Goal: Task Accomplishment & Management: Manage account settings

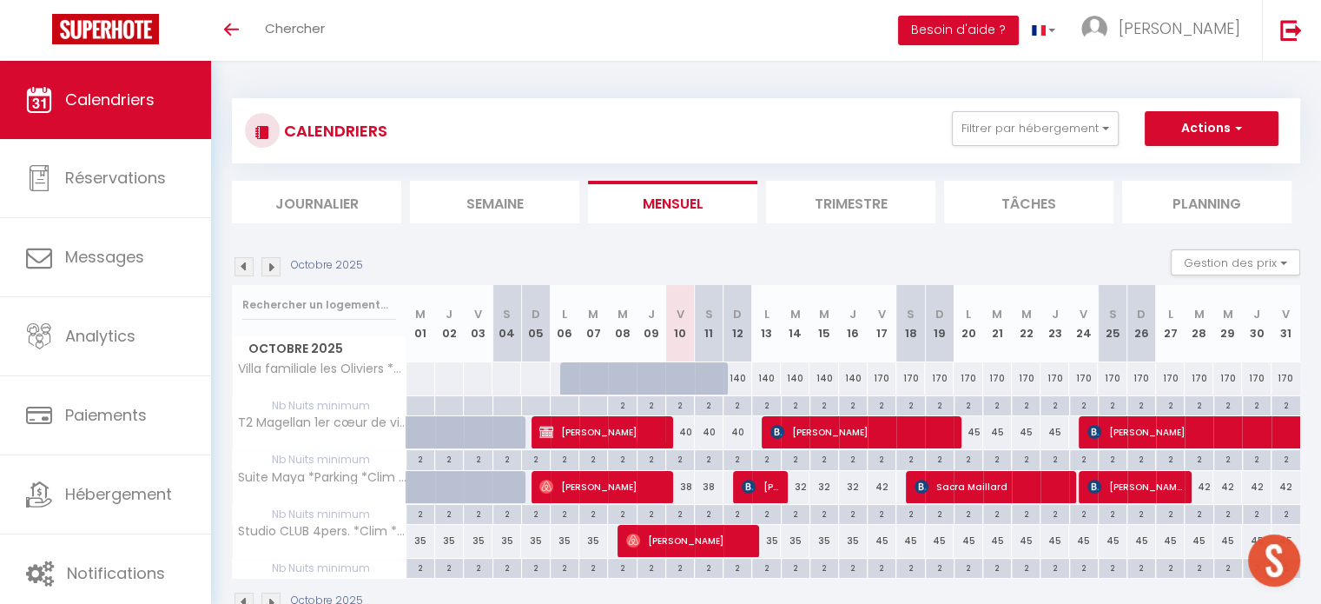
click at [1066, 110] on div "CALENDRIERS Filtrer par hébergement Tous Villa familiale les Oliviers *Clim *Wi…" at bounding box center [766, 130] width 1068 height 65
click at [1067, 123] on button "Filtrer par hébergement" at bounding box center [1035, 128] width 167 height 35
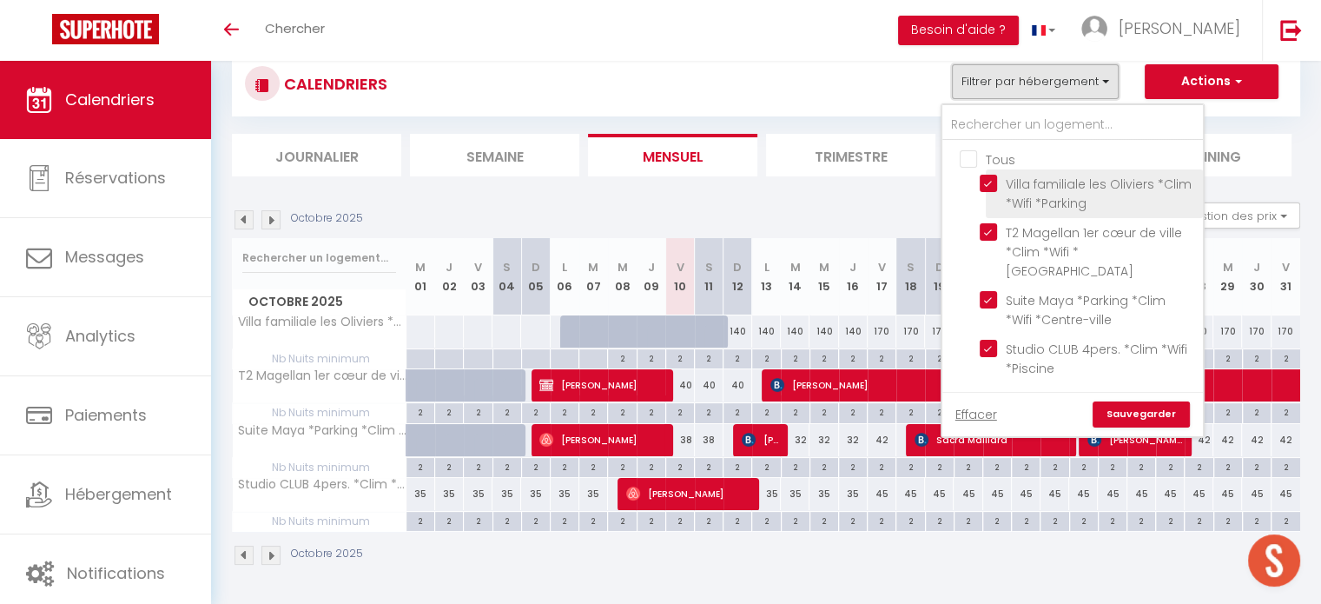
scroll to position [61, 0]
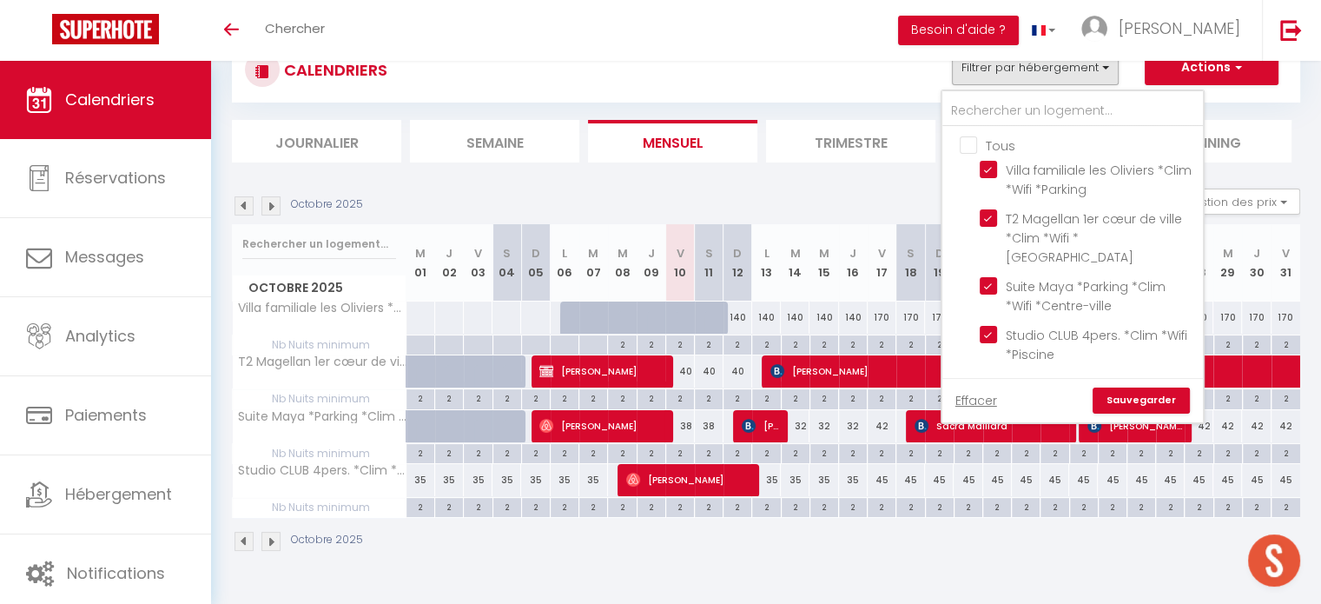
click at [963, 139] on input "Tous" at bounding box center [1090, 143] width 261 height 17
checkbox input "false"
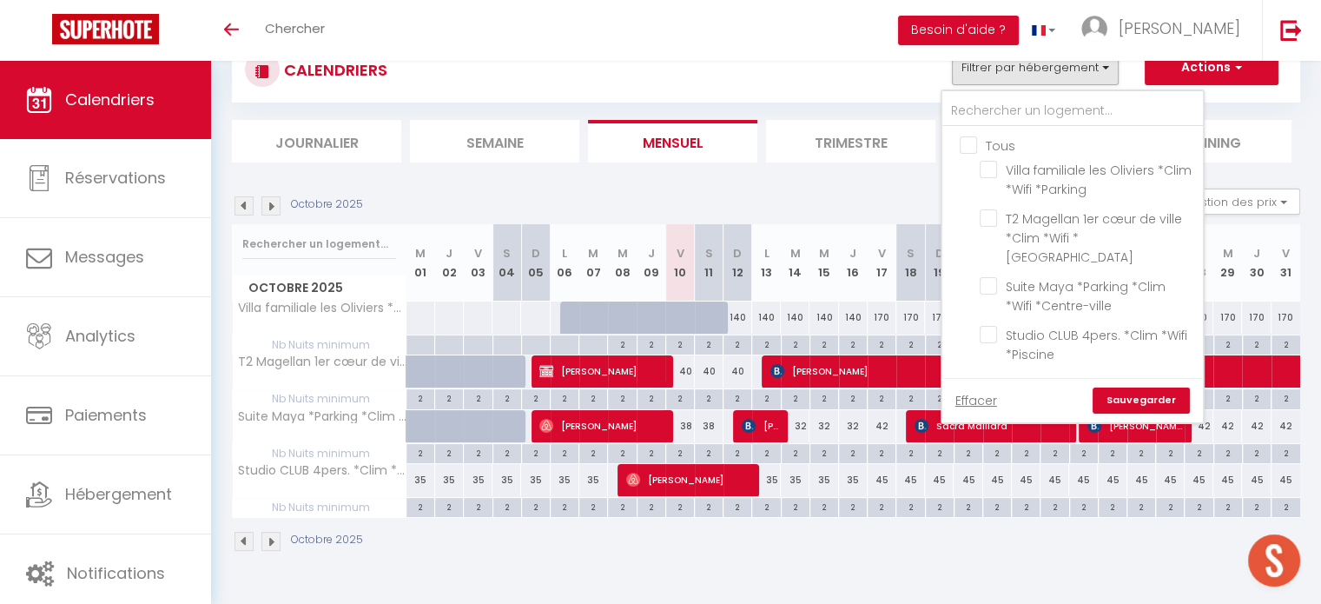
checkbox input "false"
click at [1108, 387] on link "Sauvegarder" at bounding box center [1141, 400] width 97 height 26
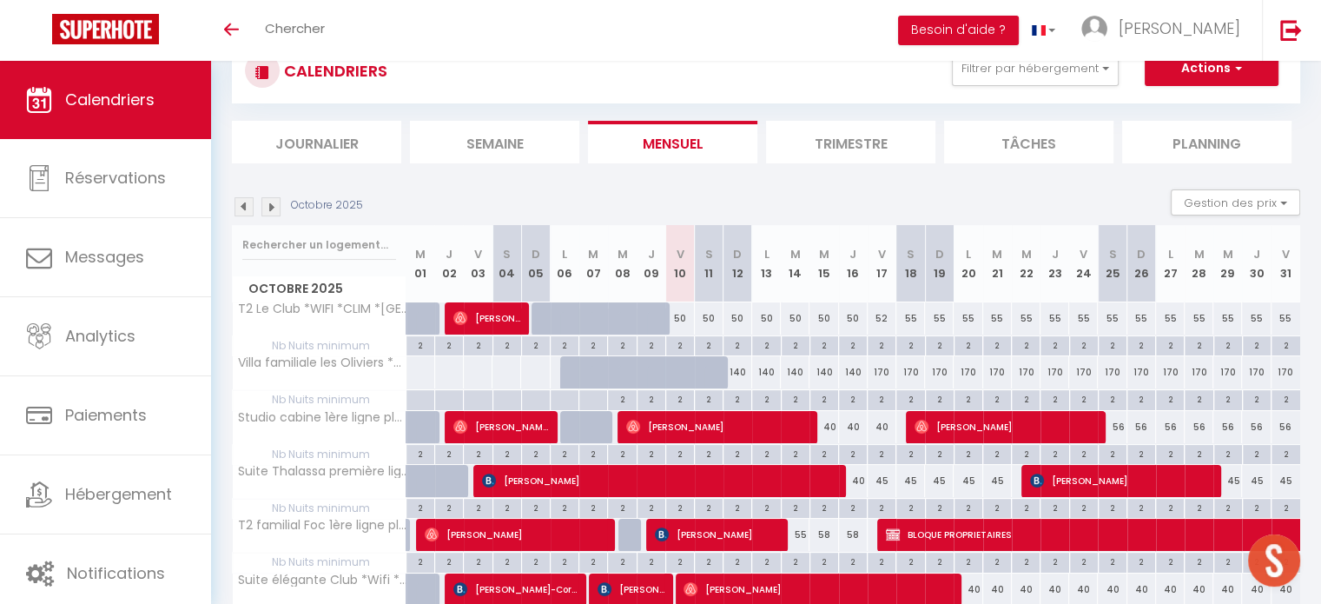
click at [248, 201] on img at bounding box center [244, 206] width 19 height 19
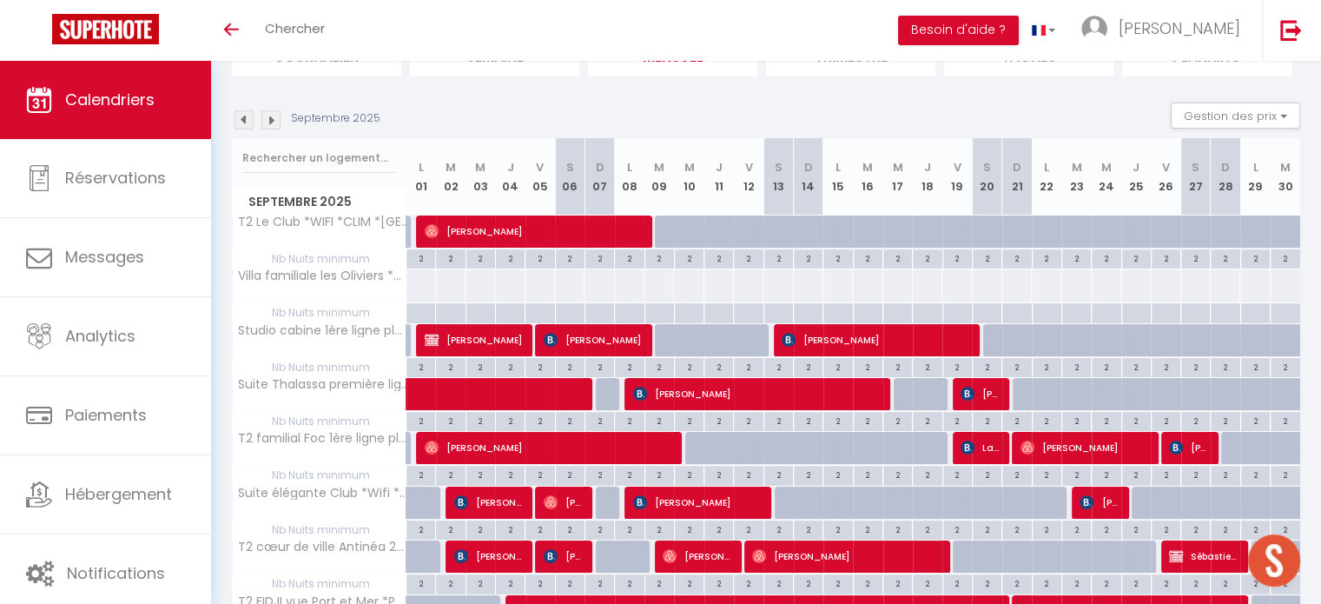
scroll to position [1021, 0]
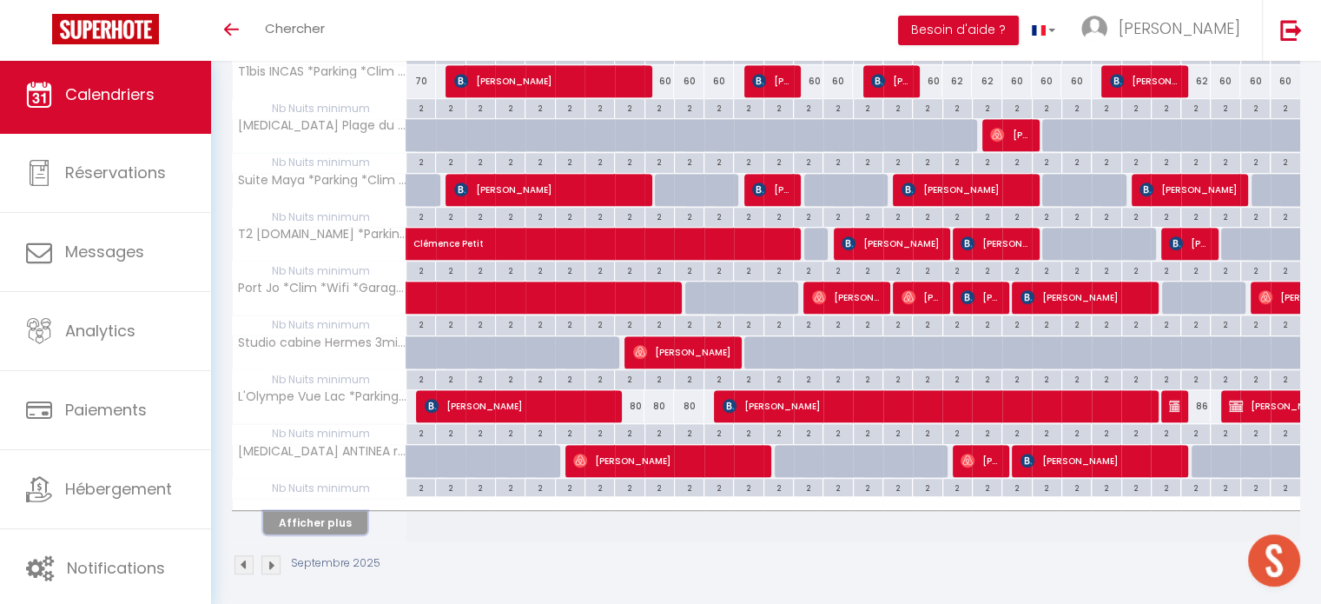
click at [281, 522] on button "Afficher plus" at bounding box center [315, 522] width 104 height 23
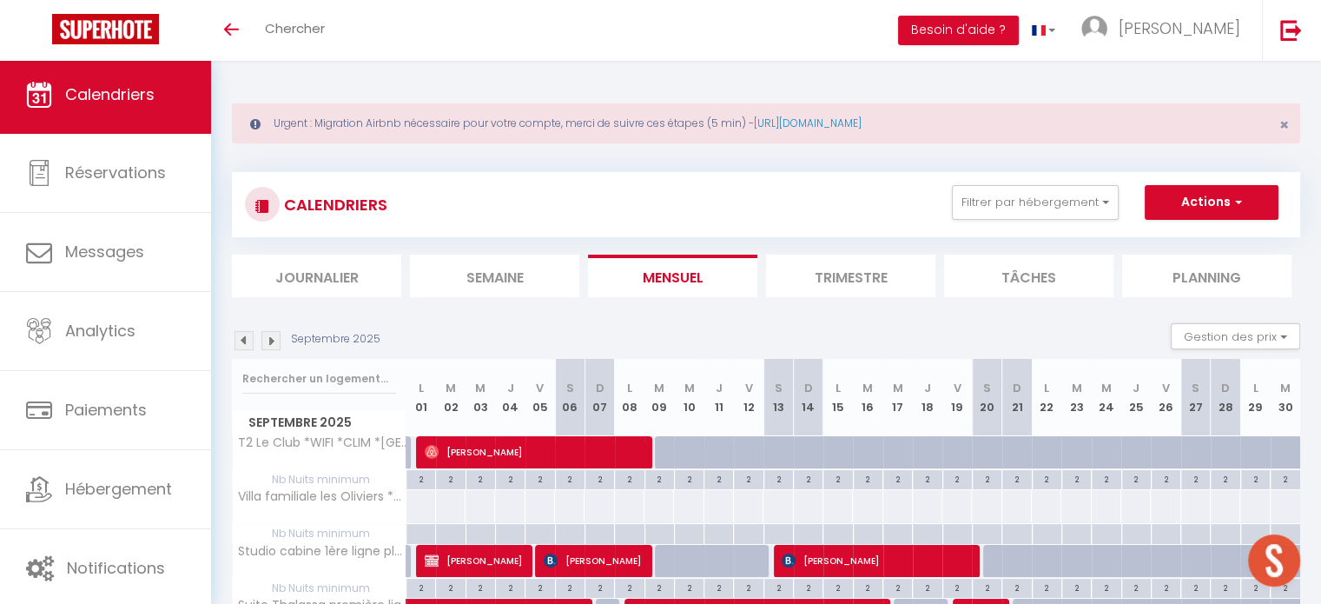
scroll to position [0, 0]
click at [437, 42] on div "Toggle menubar Chercher BUTTON Besoin d'aide ? Emilie Paramètres Équipe" at bounding box center [717, 30] width 1182 height 61
click at [323, 30] on span "Chercher" at bounding box center [295, 28] width 60 height 18
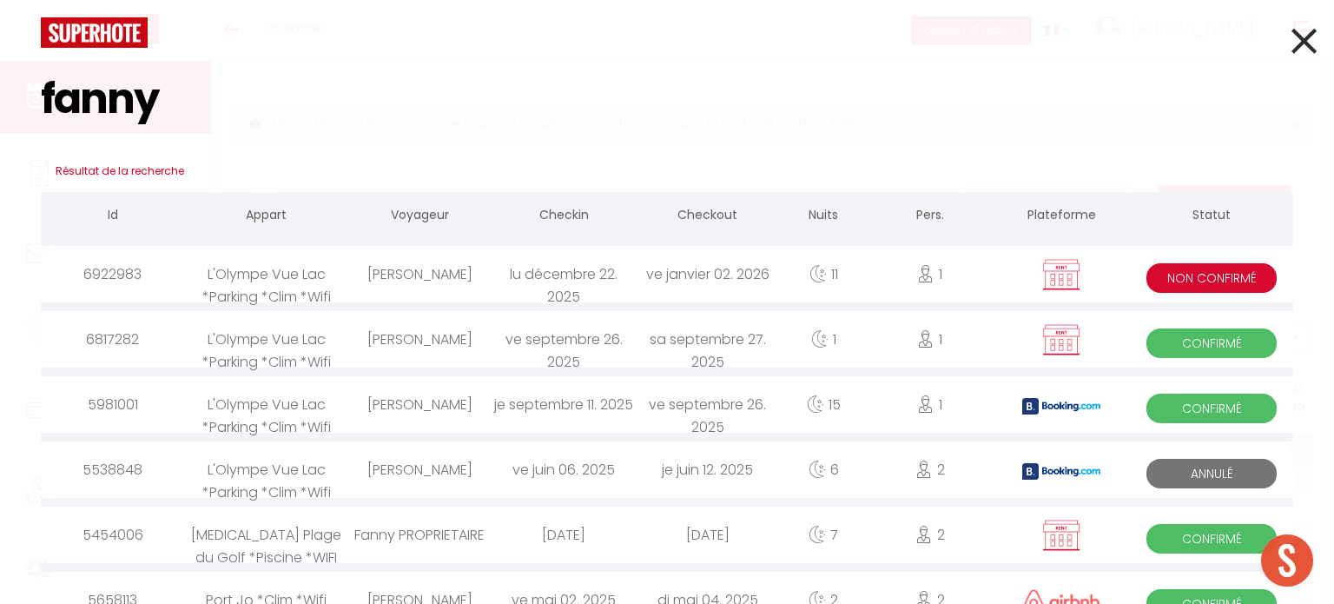
type input "fanny"
click at [409, 281] on div "Fanny Rouiller" at bounding box center [419, 274] width 144 height 56
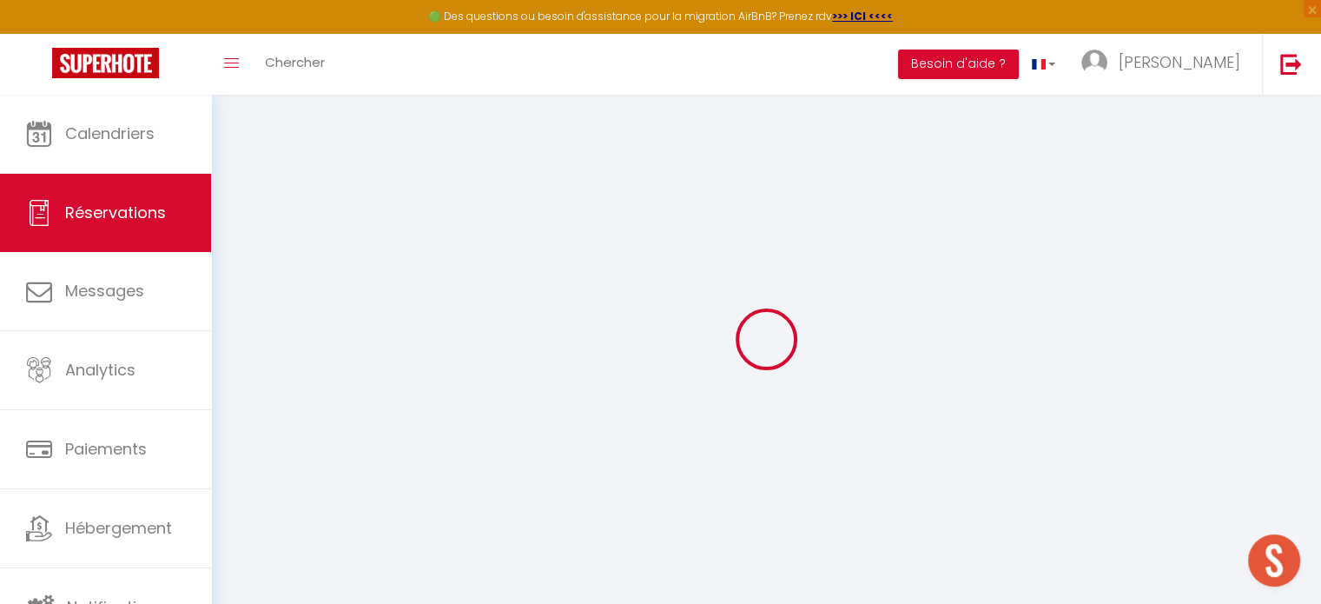
select select
checkbox input "false"
select select
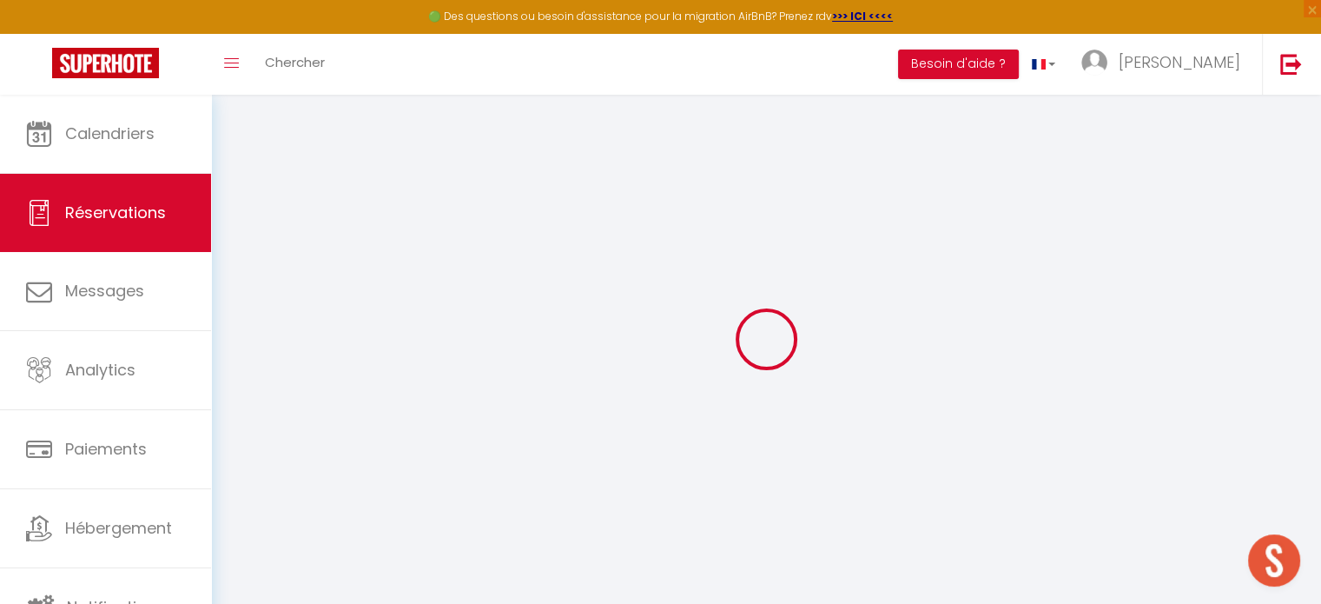
checkbox input "false"
select select
checkbox input "false"
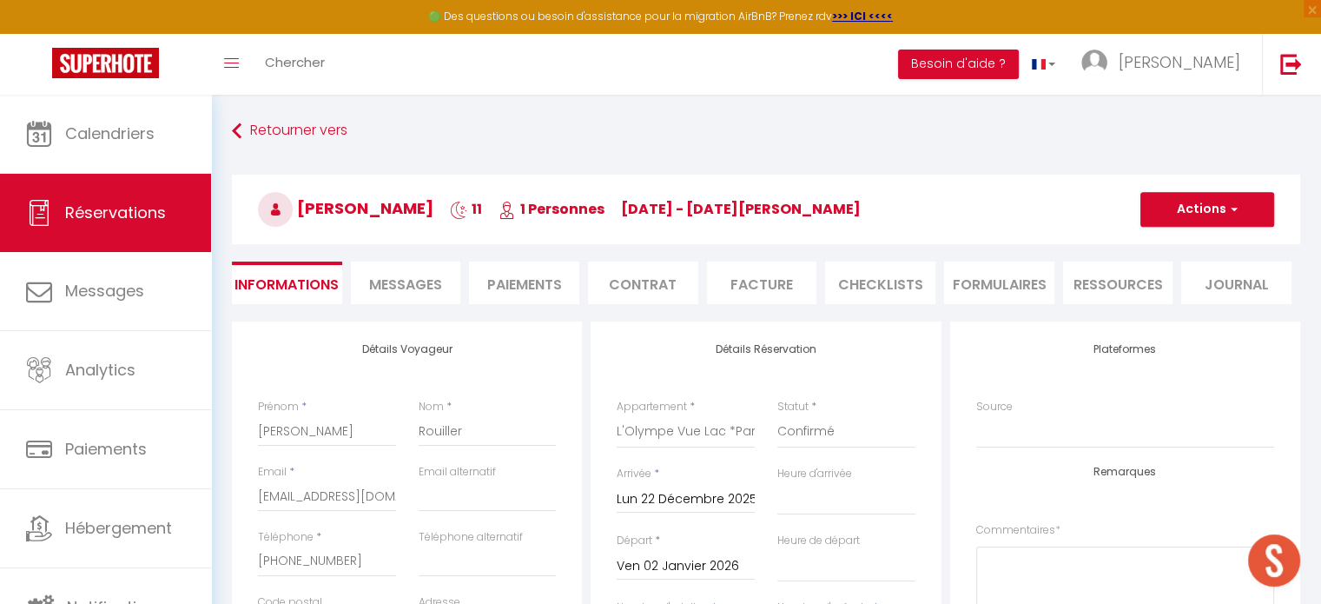
type input "52"
type input "47"
select select
checkbox input "false"
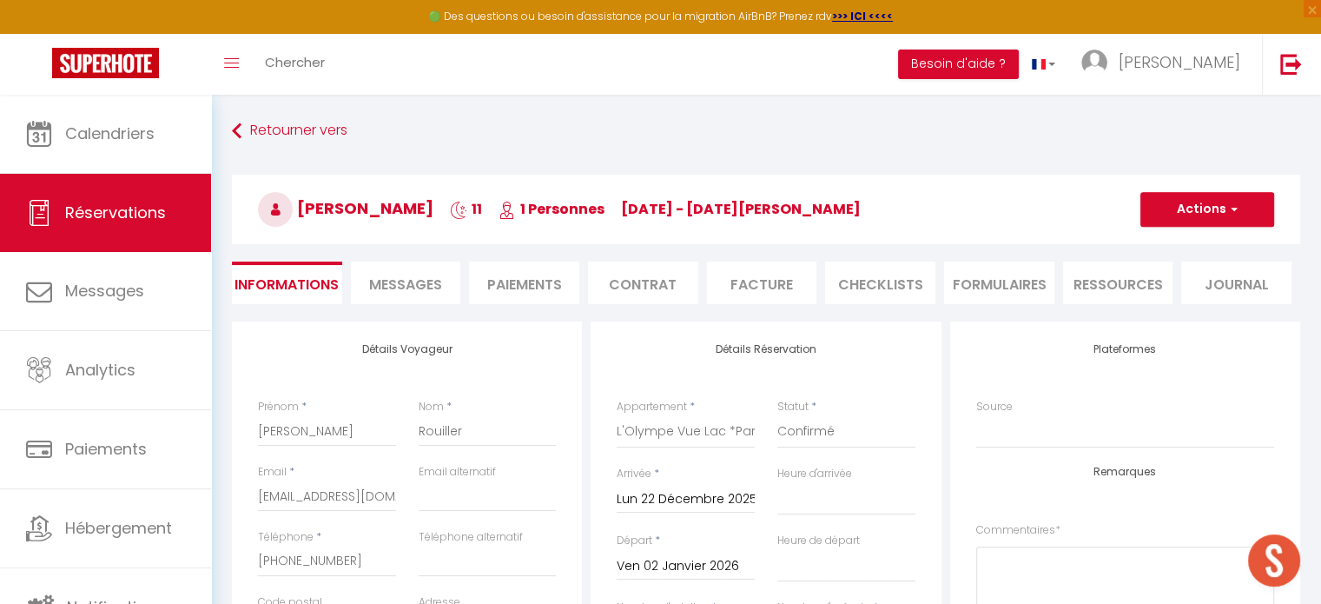
select select
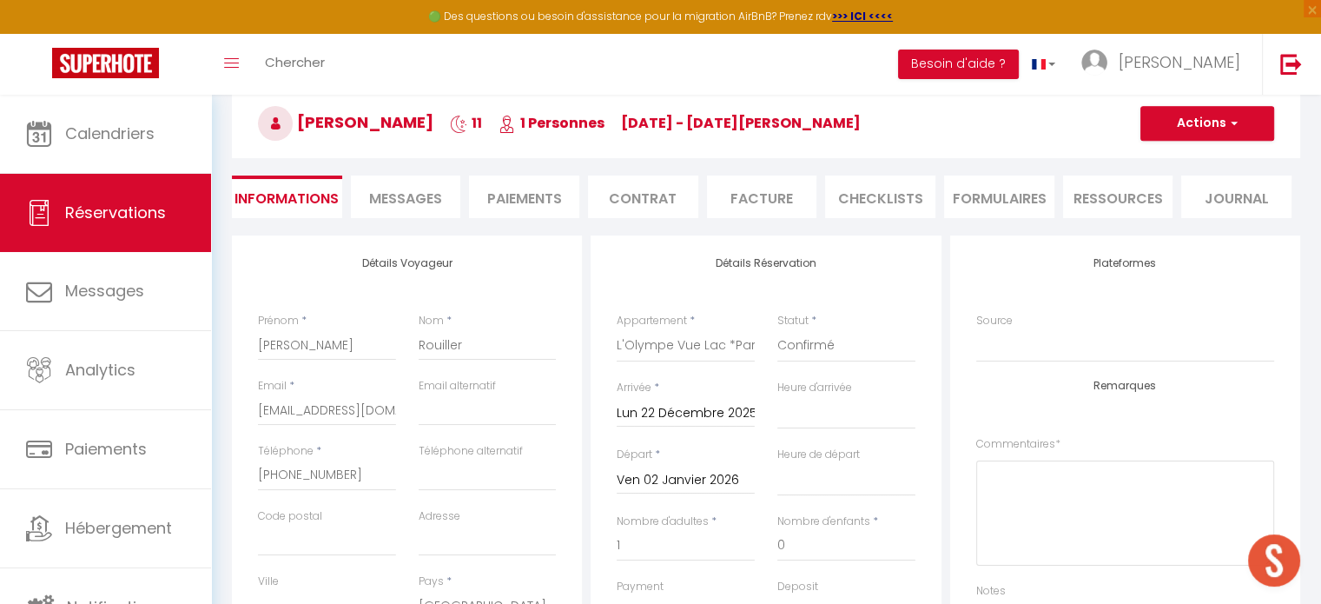
scroll to position [87, 0]
click at [748, 195] on li "Facture" at bounding box center [762, 196] width 110 height 43
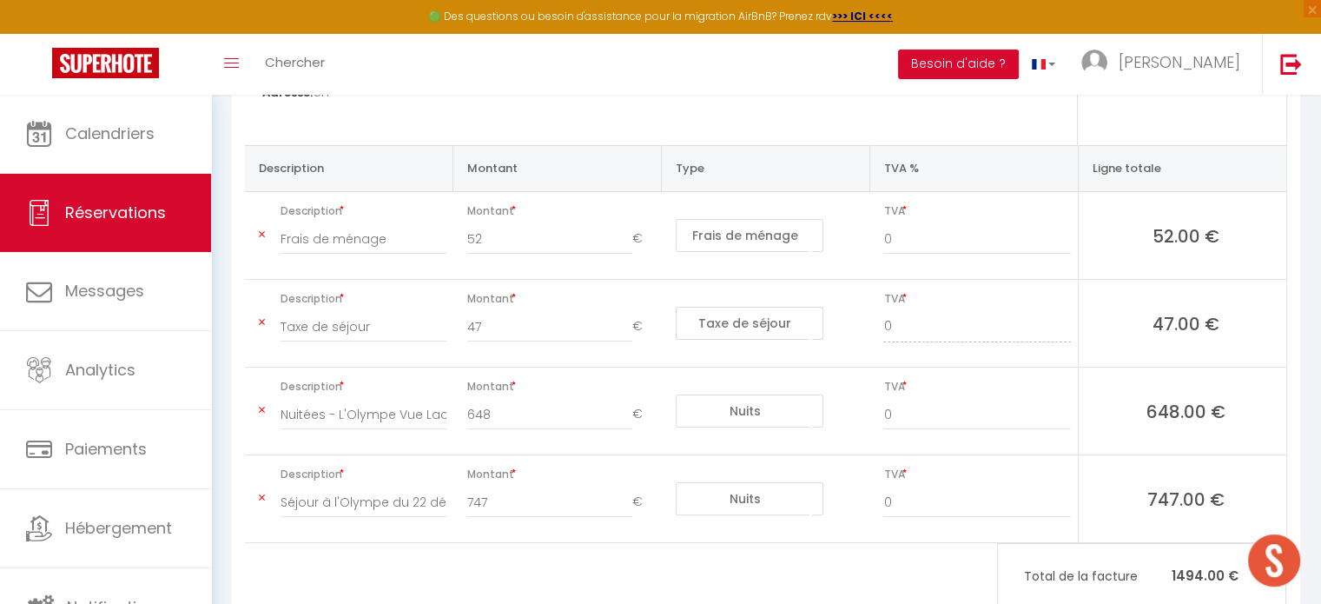
scroll to position [347, 0]
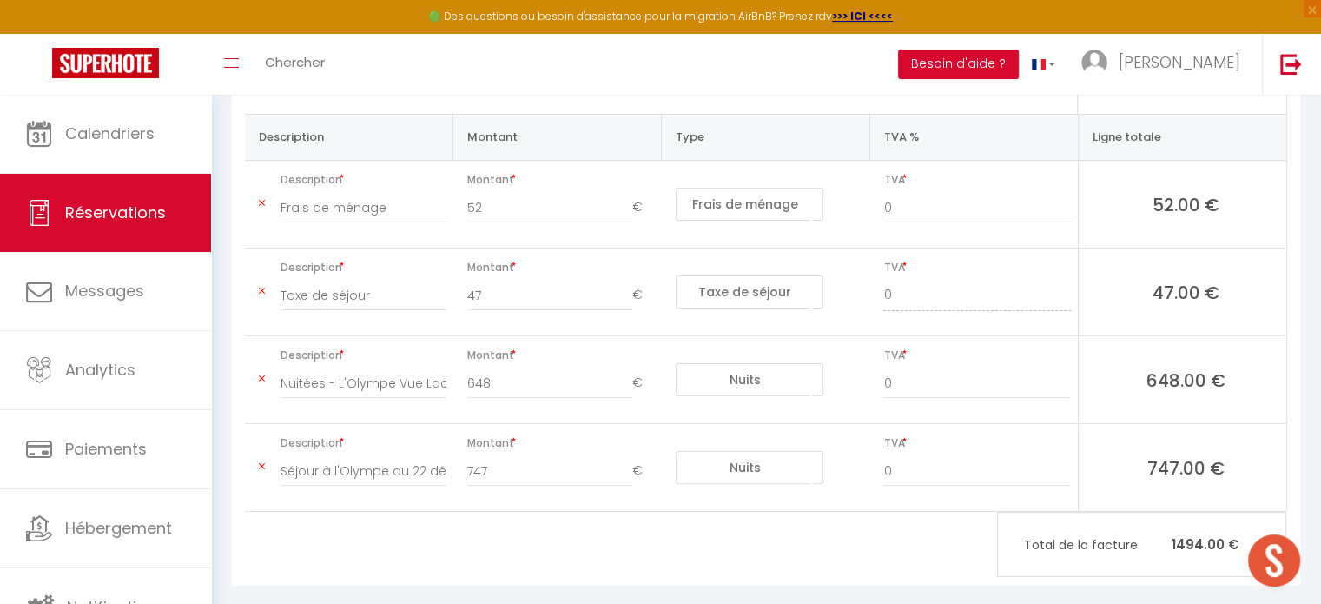
click at [264, 466] on icon at bounding box center [262, 466] width 6 height 10
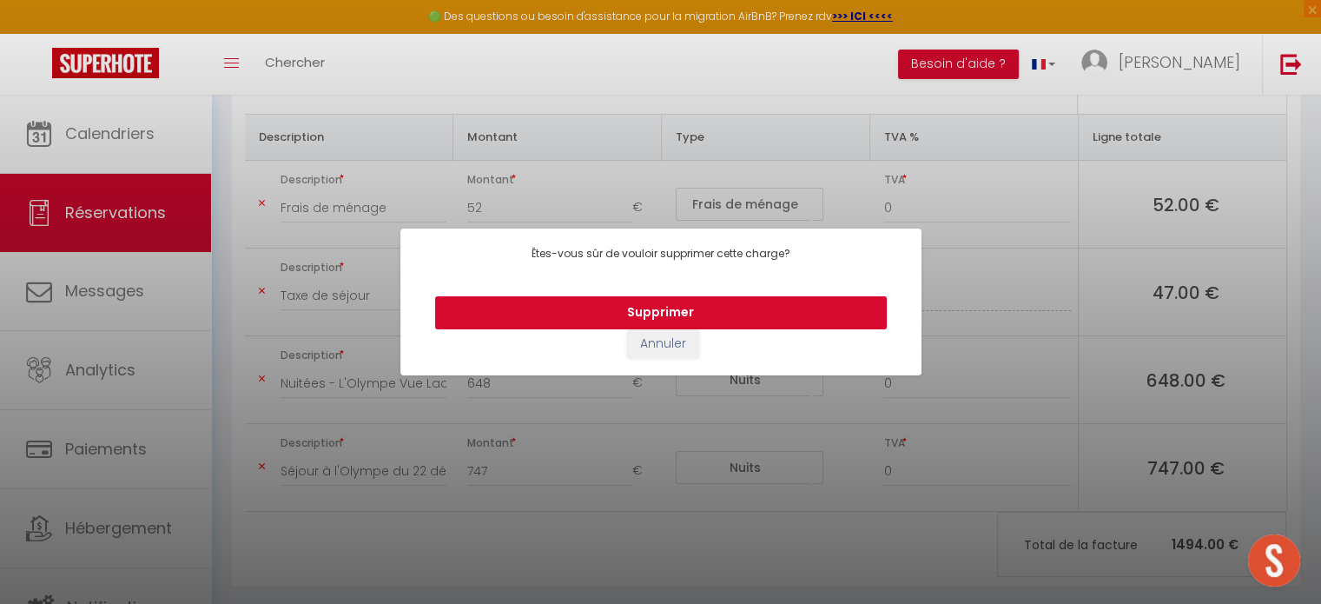
click at [682, 310] on button "Supprimer" at bounding box center [661, 312] width 452 height 33
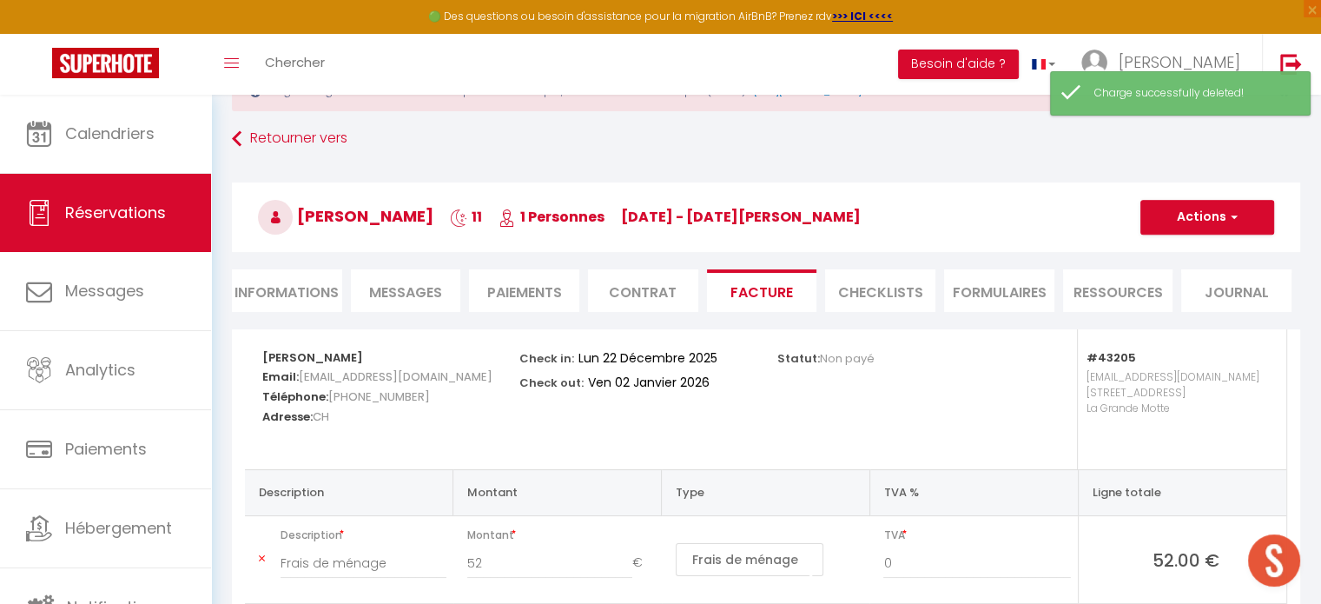
scroll to position [10, 0]
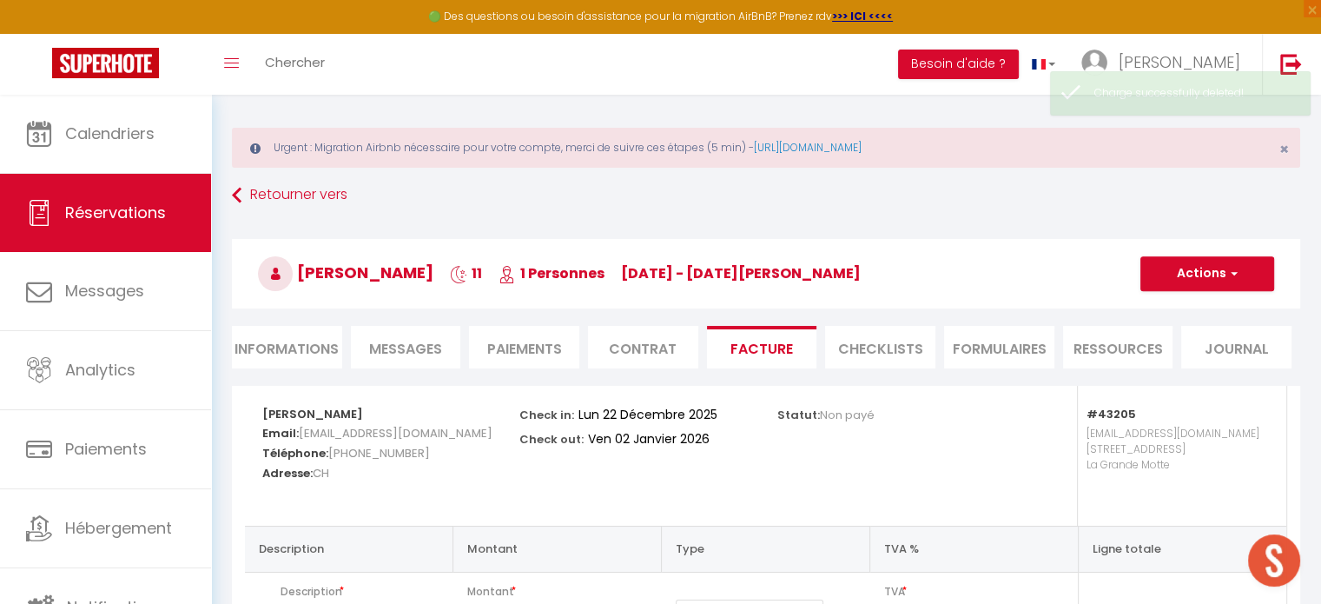
click at [1196, 294] on h3 "Fanny Rouiller 11 1 Personnes lu 22 Déc - ve 02 Jan" at bounding box center [766, 273] width 1068 height 69
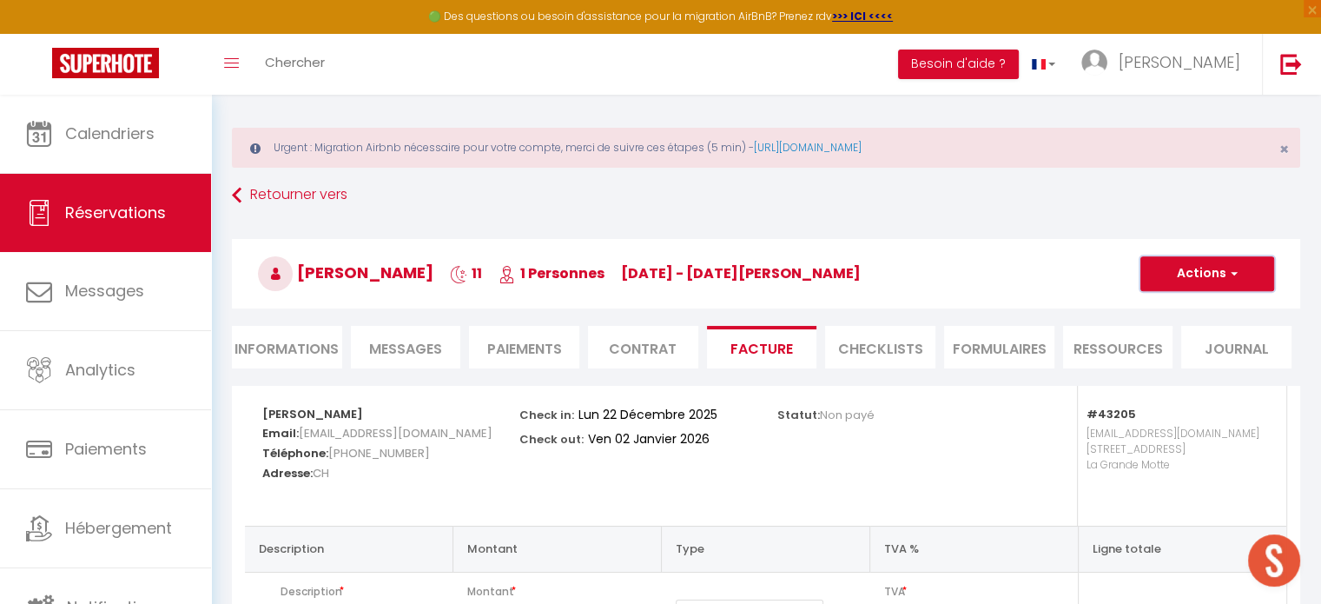
click at [1206, 279] on button "Actions" at bounding box center [1207, 273] width 134 height 35
click at [1186, 353] on link "Envoyer la facture" at bounding box center [1194, 357] width 146 height 23
type input "fanny.rouiller26@gmail.com"
type input "Your invoice 6922983 - L'Olympe Vue Lac *Parking *Clim *Wifi"
type textarea "Hi, Here is the link to download your invoice: https://superhote.com/applink/in…"
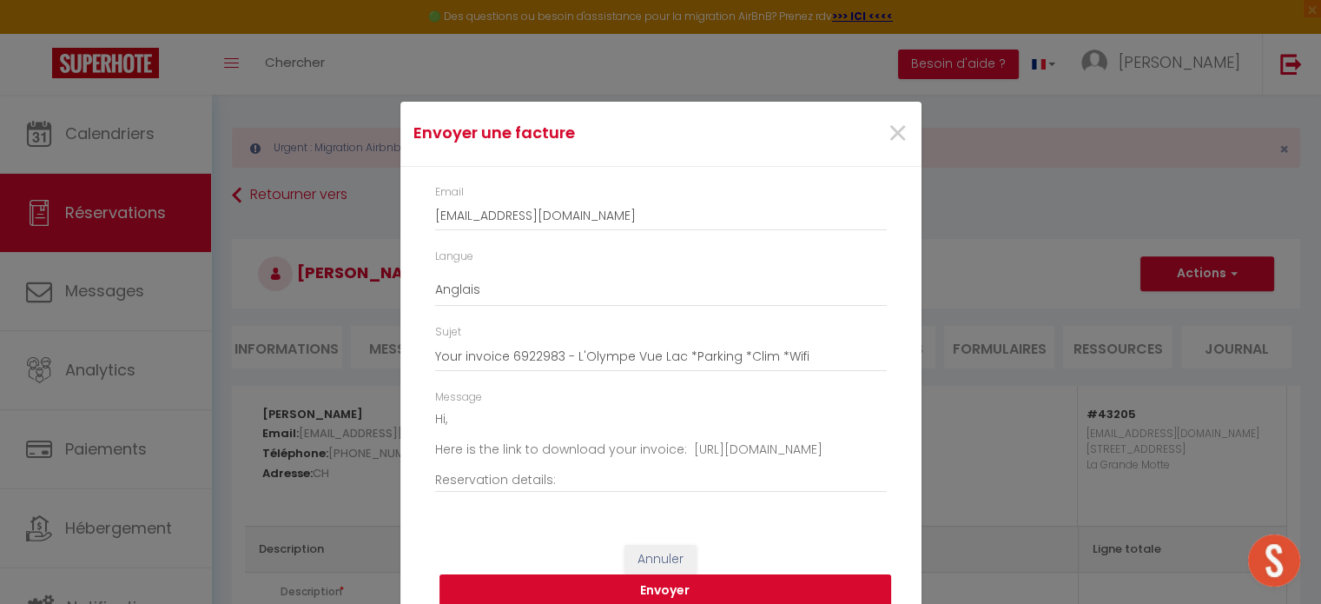
click at [675, 590] on button "Envoyer" at bounding box center [665, 590] width 452 height 33
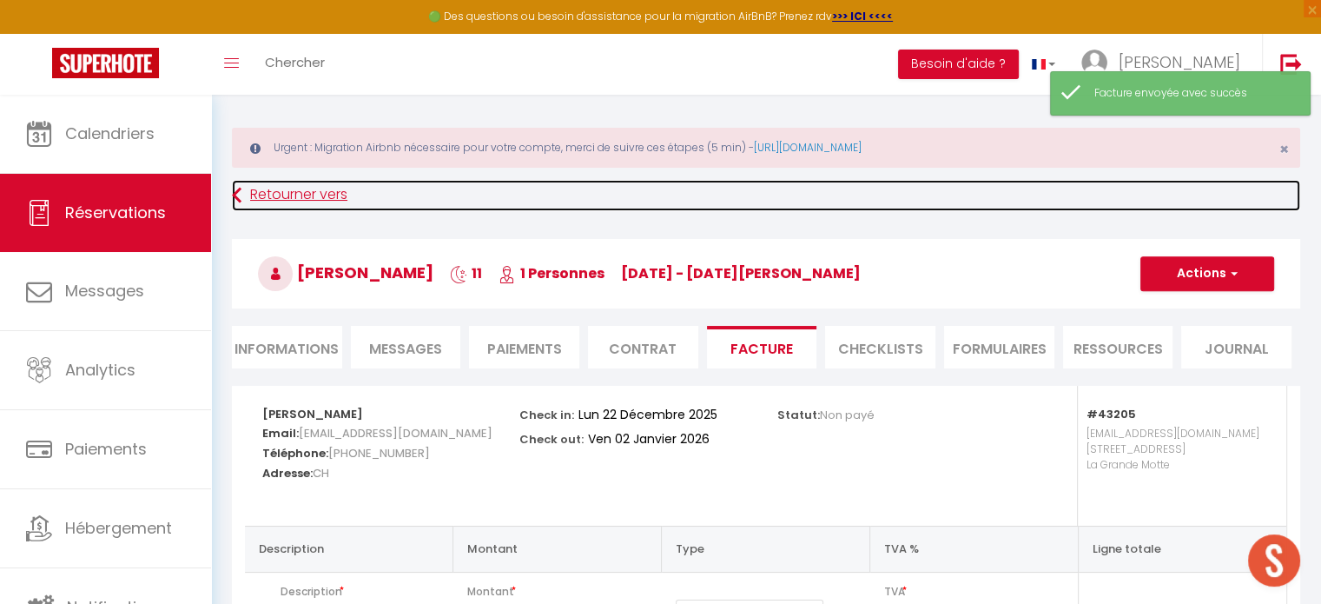
click at [287, 197] on link "Retourner vers" at bounding box center [766, 195] width 1068 height 31
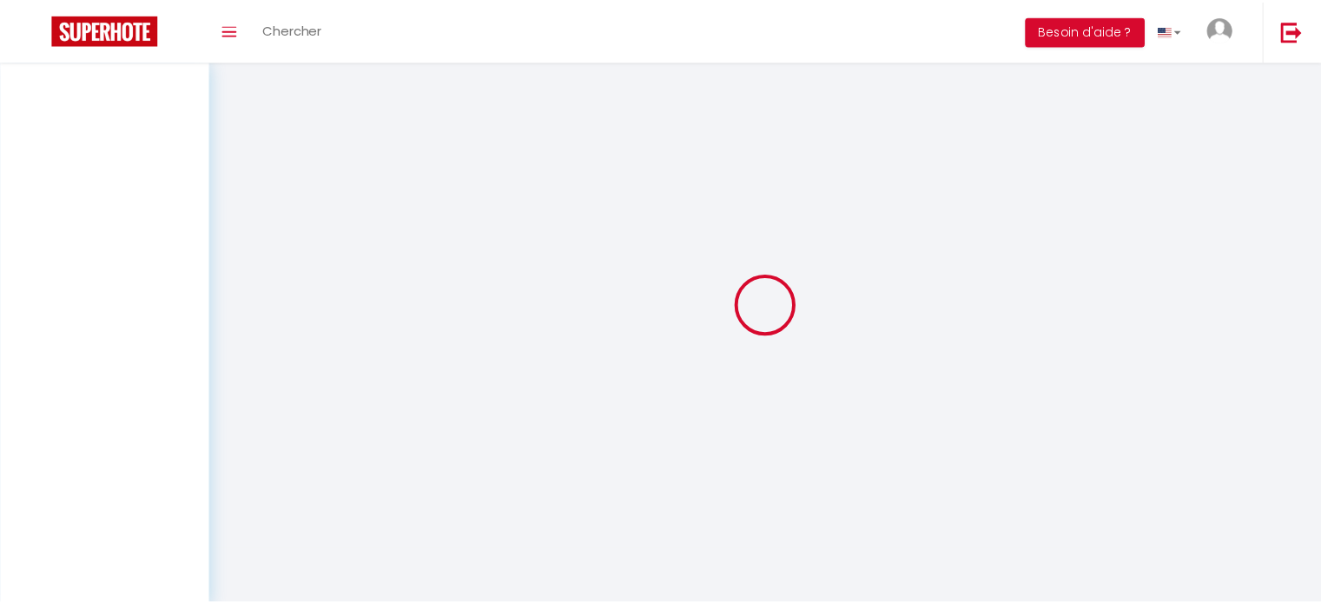
scroll to position [10, 0]
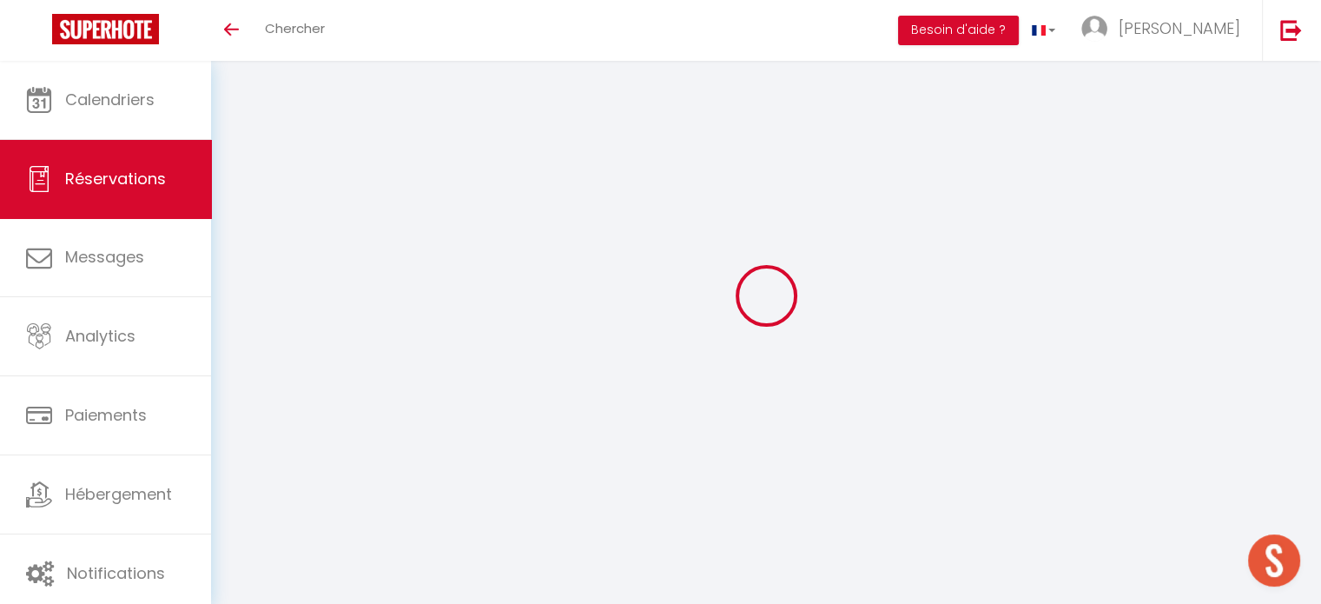
select select
checkbox input "false"
select select
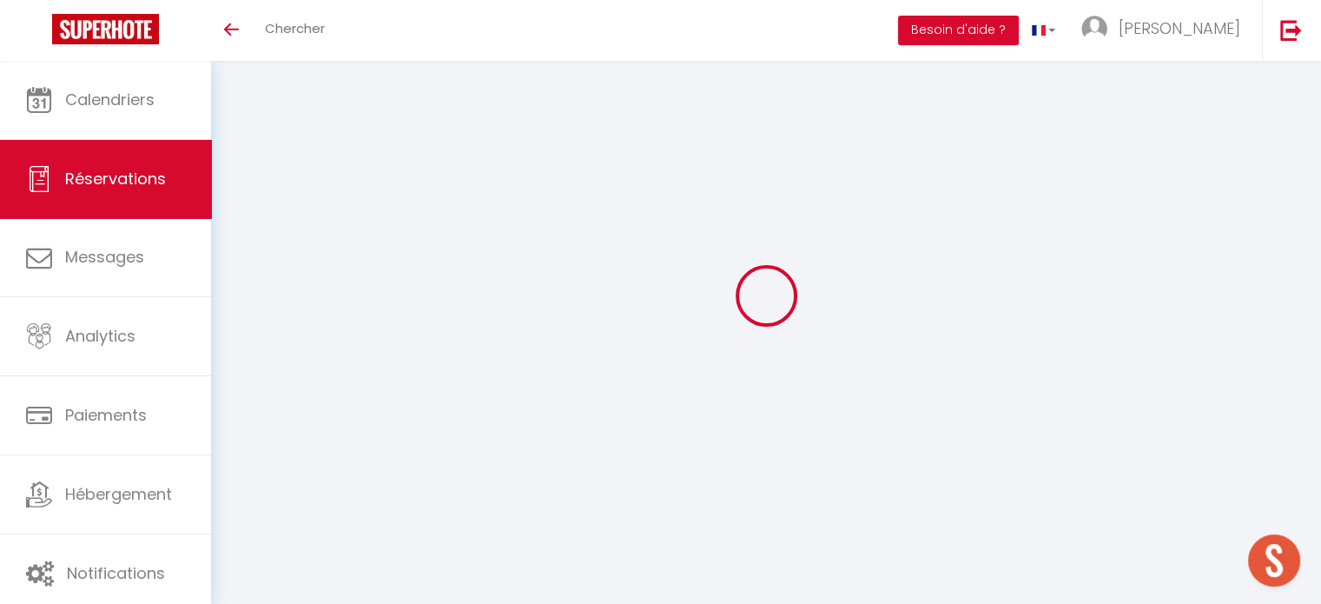
checkbox input "false"
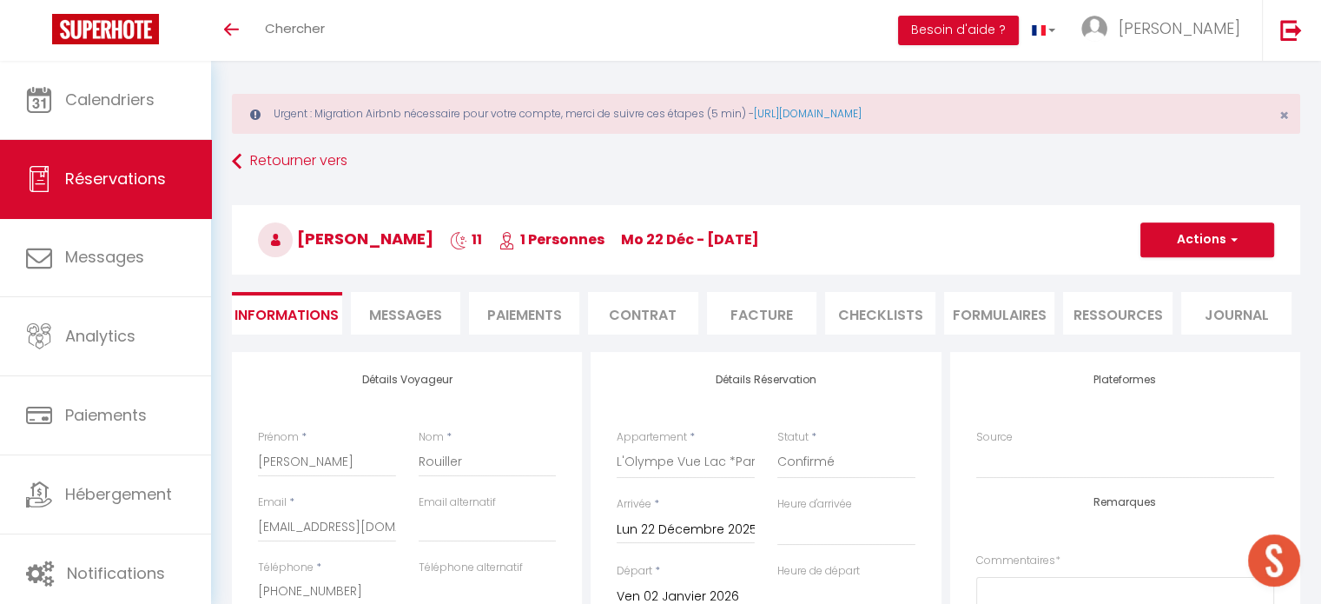
type input "52"
type input "47"
select select
checkbox input "false"
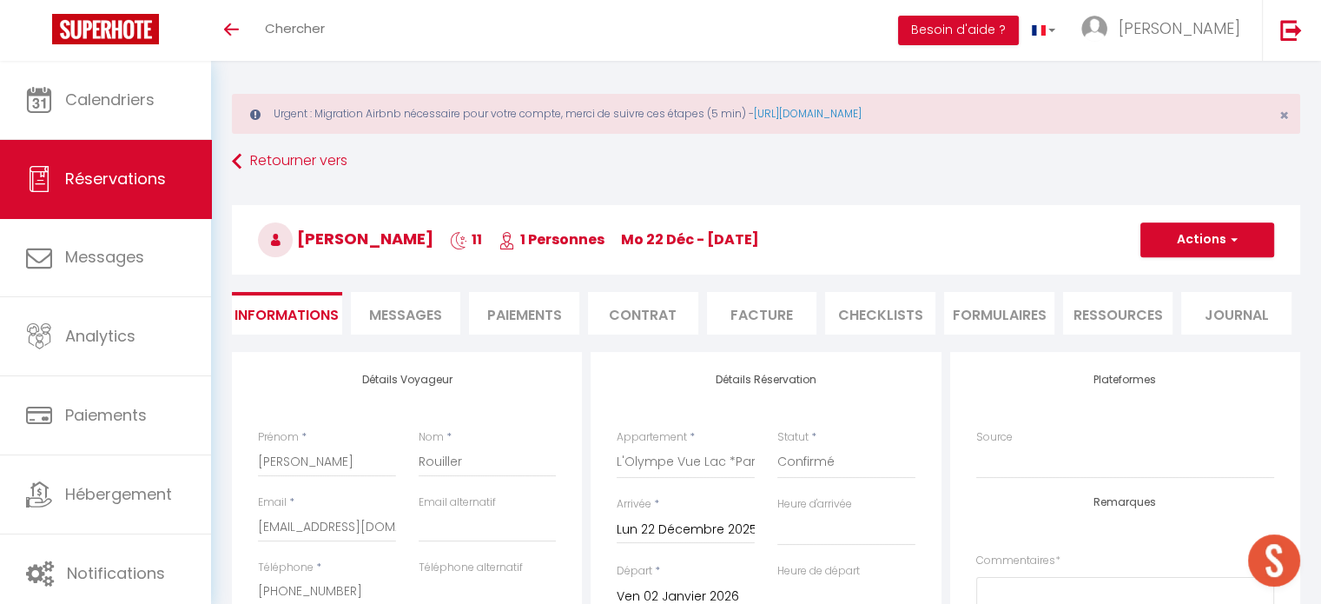
select select
click at [301, 30] on span "Chercher" at bounding box center [295, 28] width 60 height 18
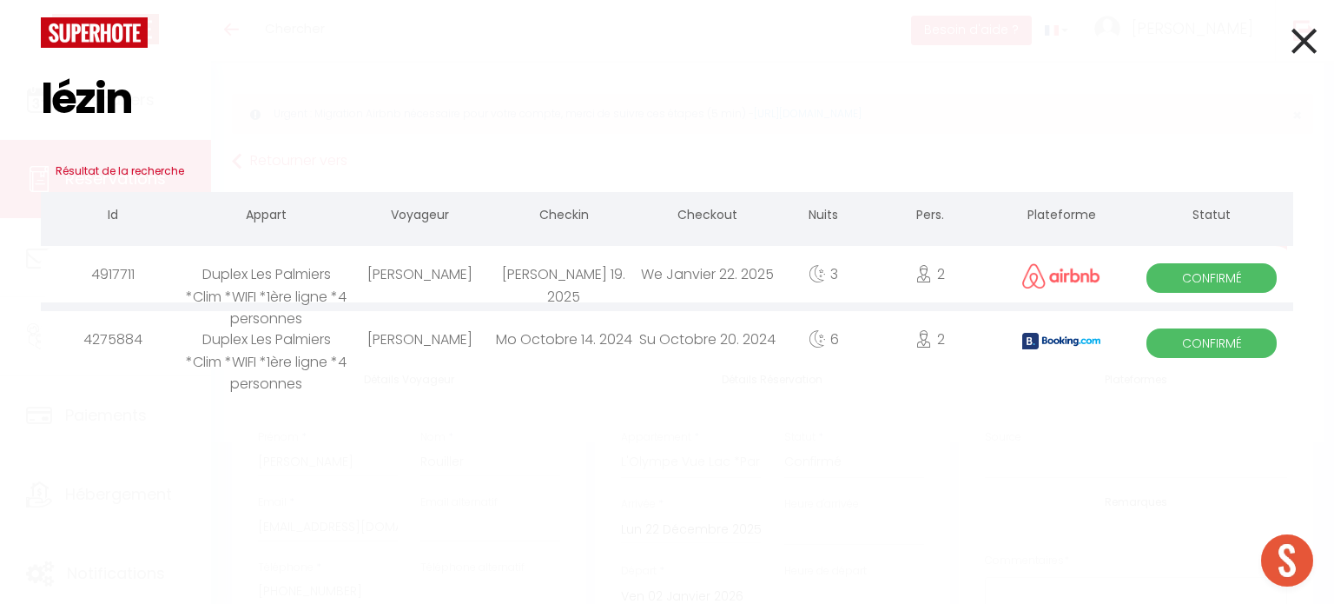
type input "lézin"
click at [744, 274] on div "We Janvier 22. 2025" at bounding box center [708, 274] width 144 height 56
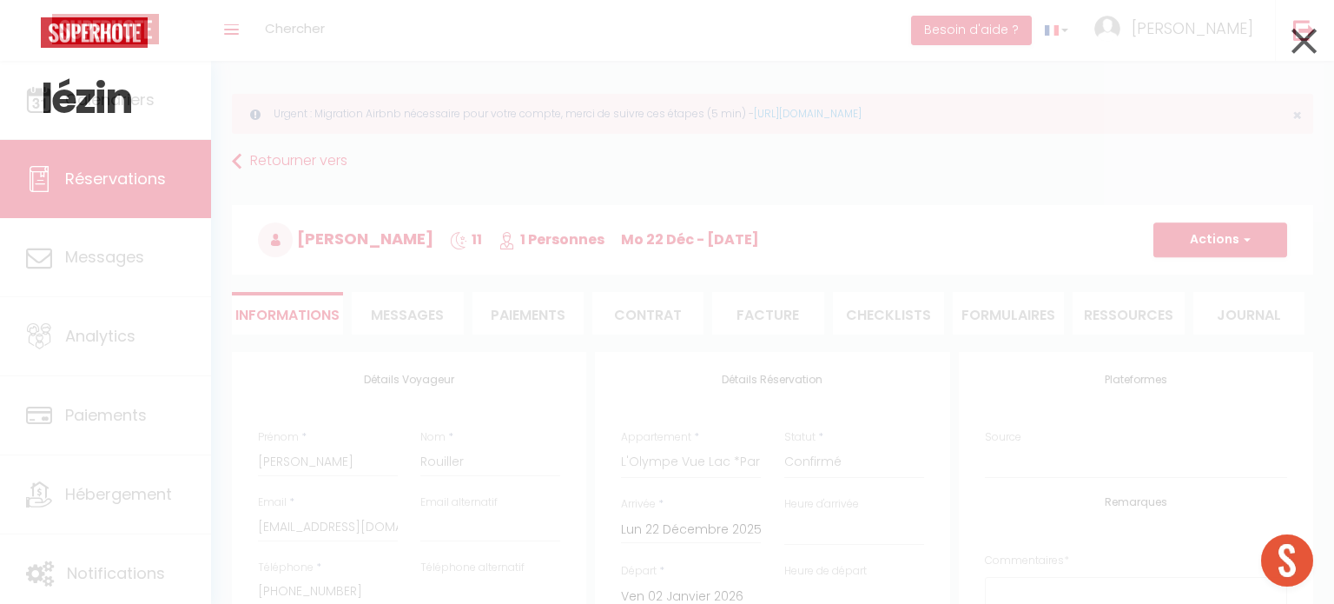
select select
checkbox input "false"
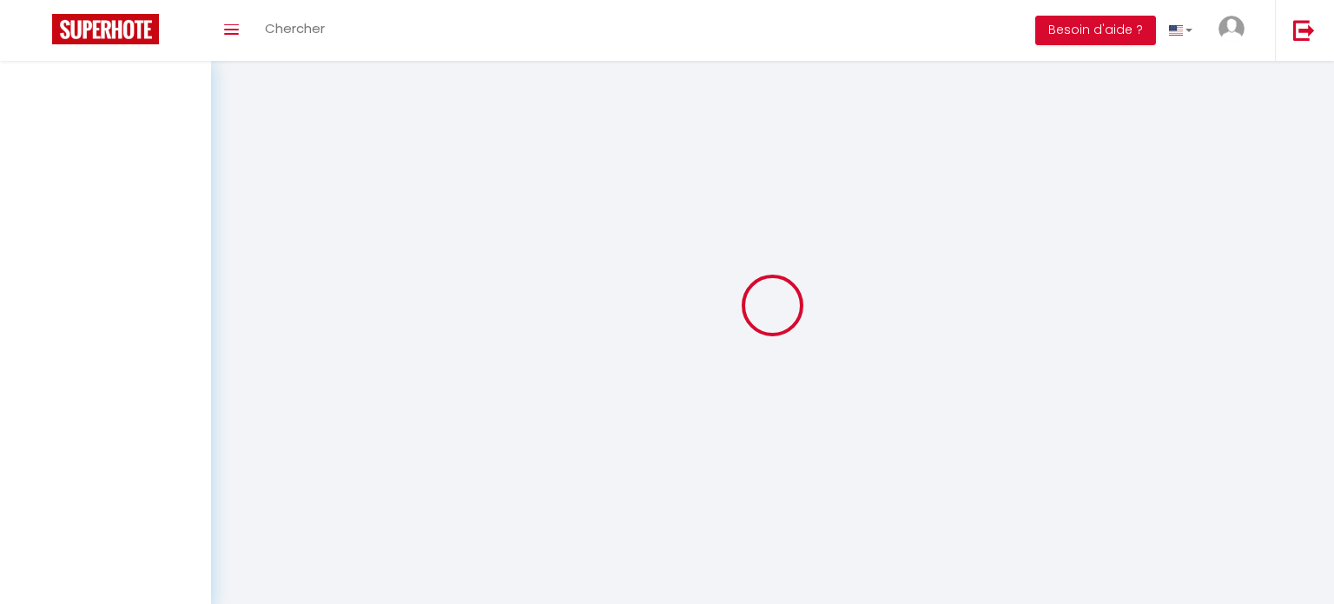
select select
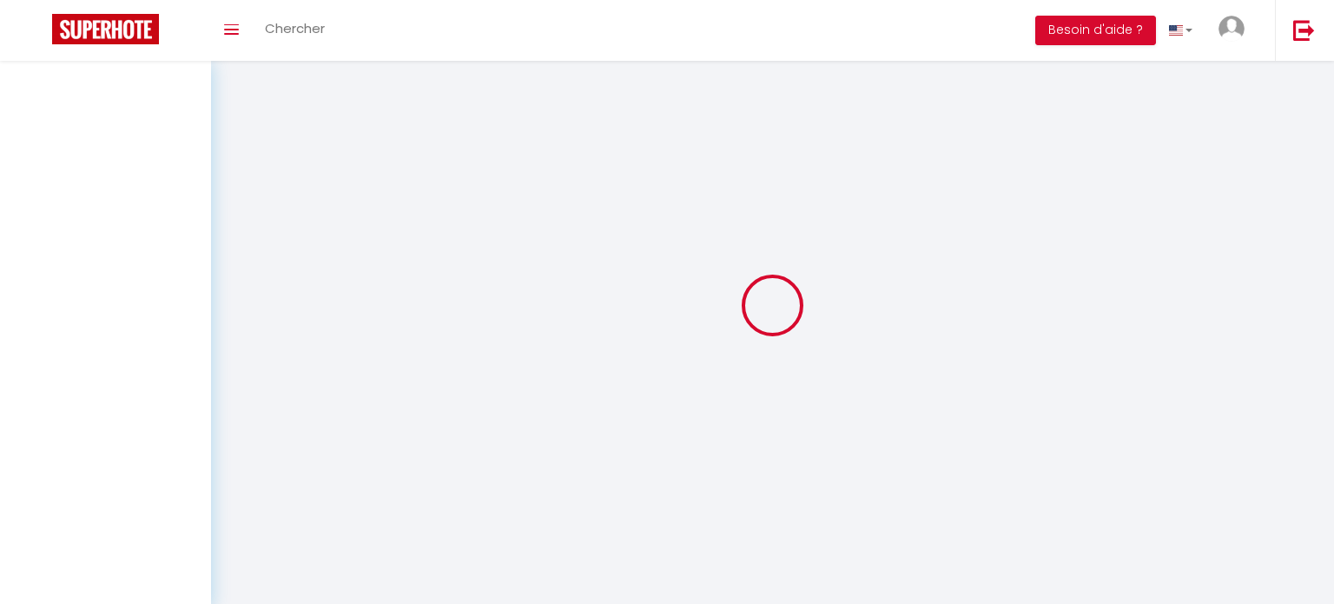
select select
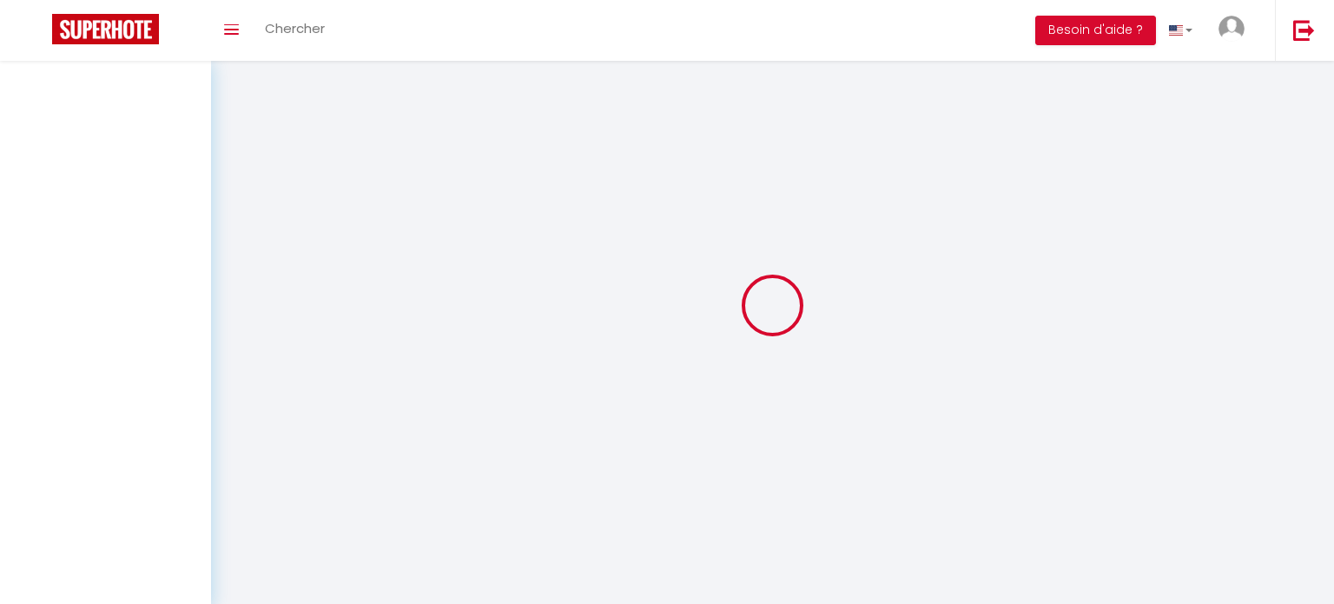
select select
checkbox input "false"
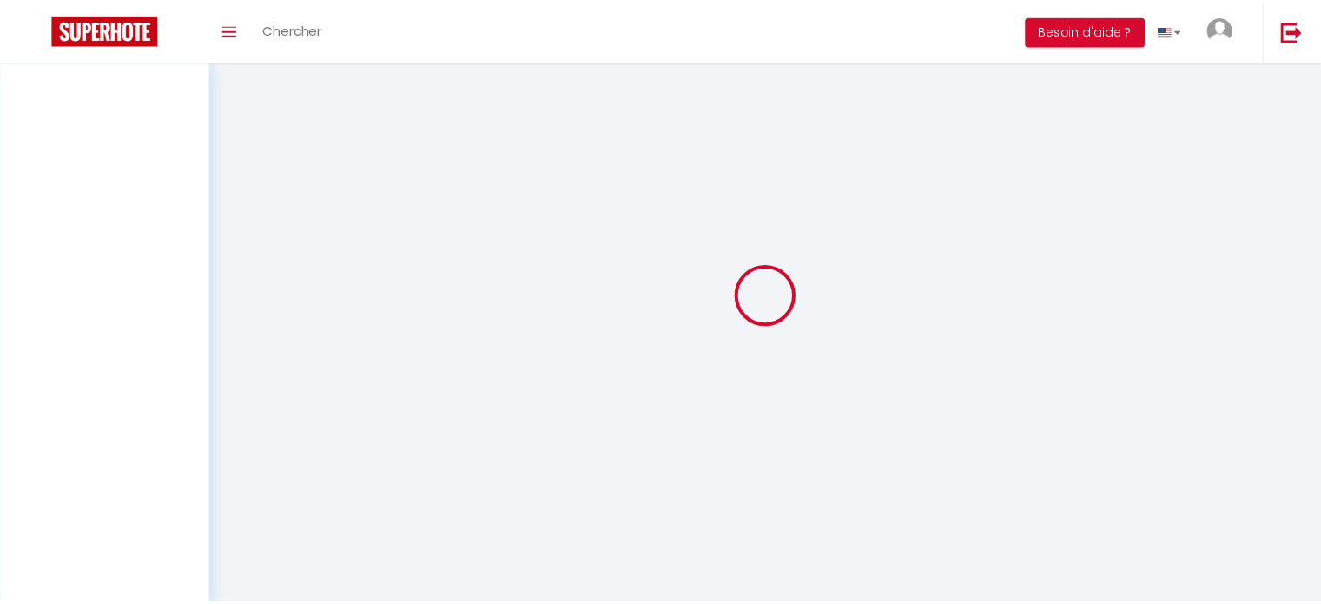
scroll to position [10, 0]
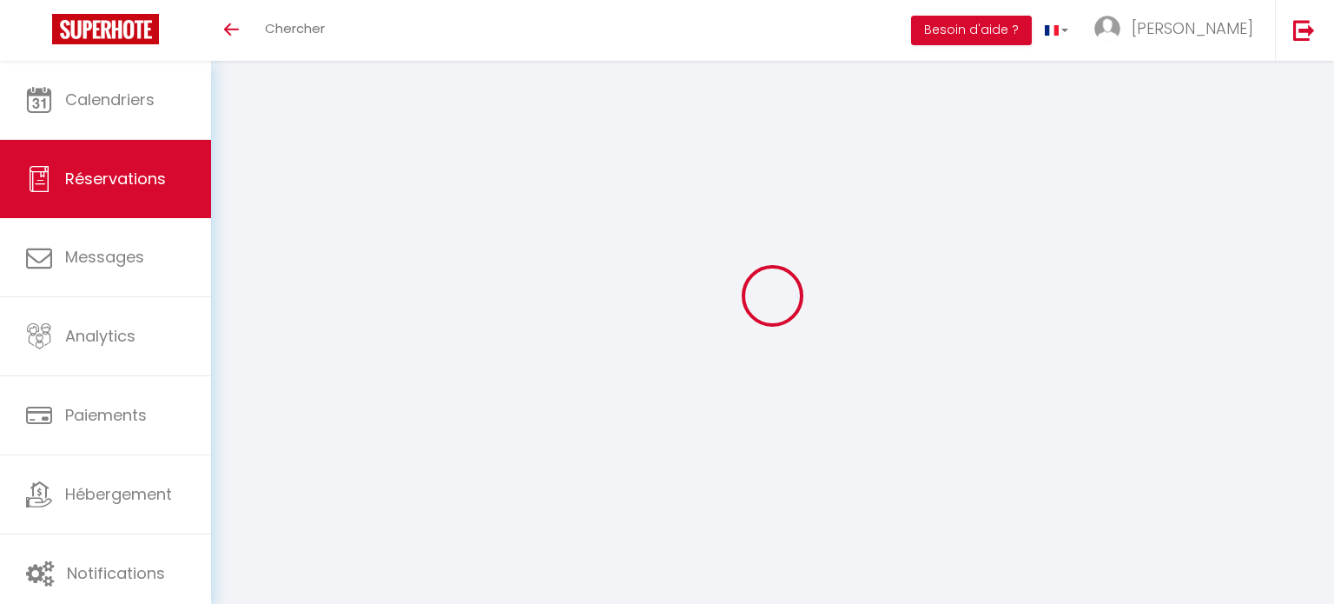
select select
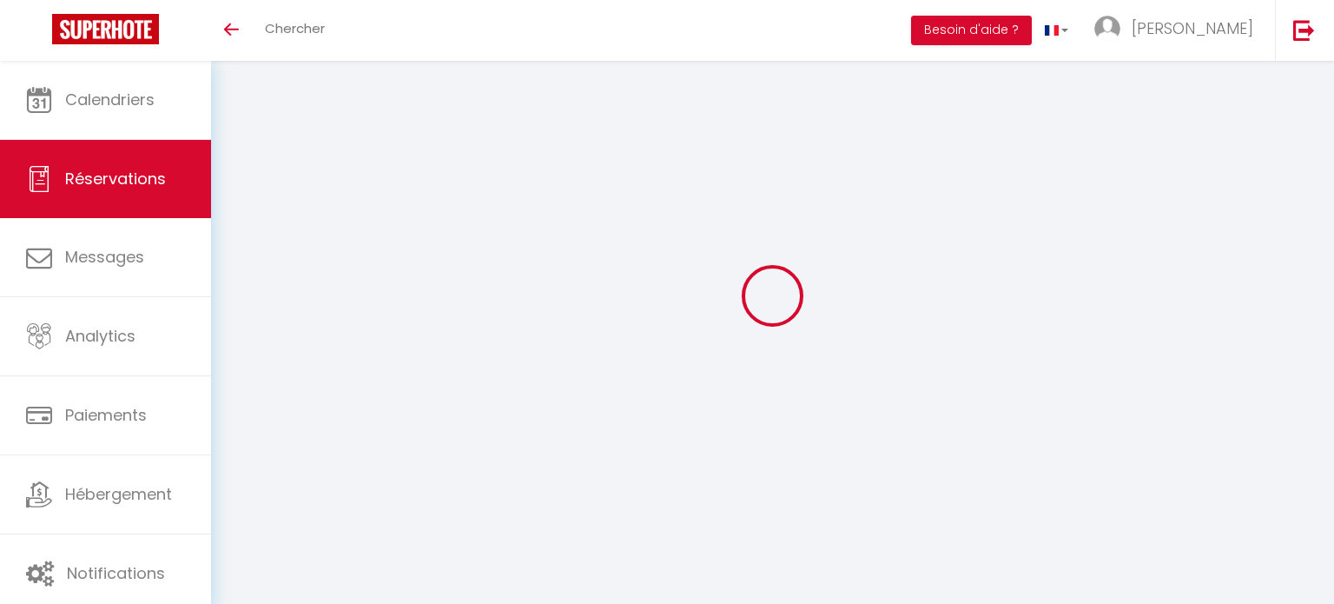
select select
checkbox input "false"
select select
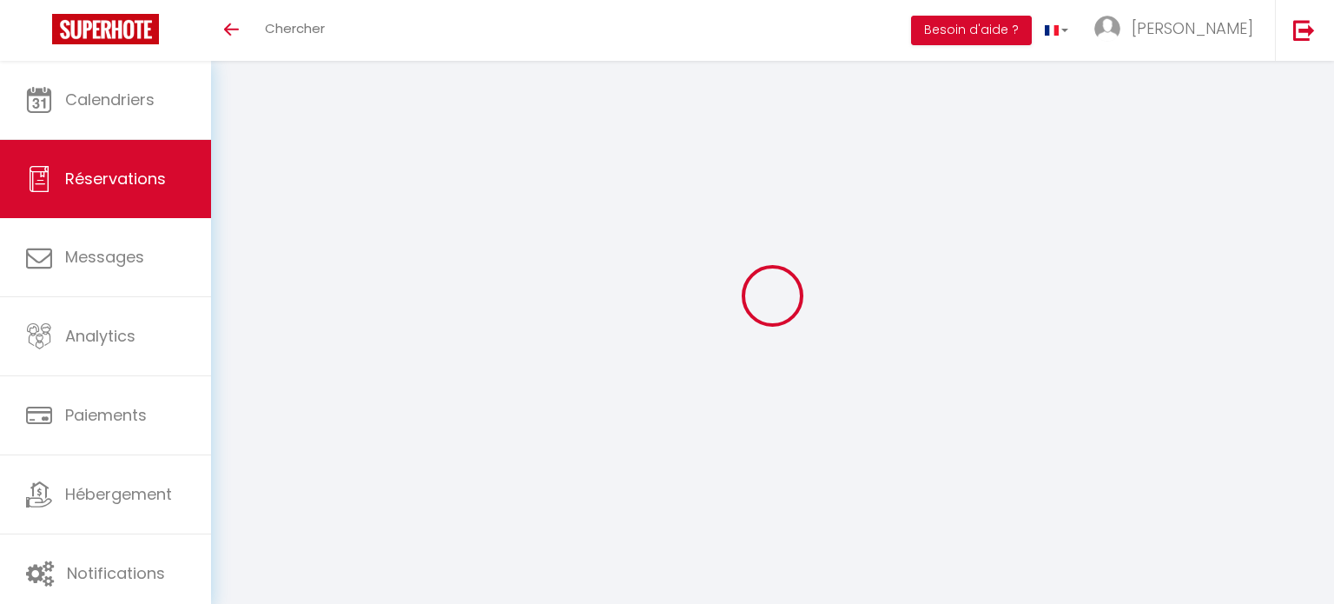
select select
checkbox input "false"
select select
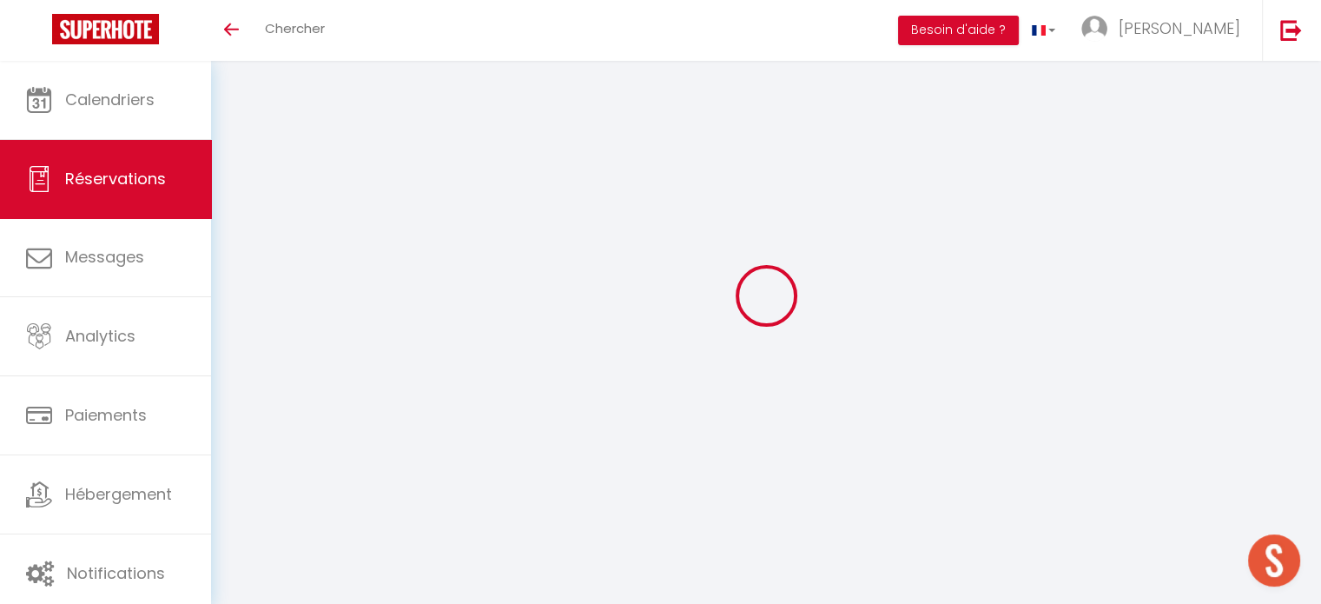
type input "[PERSON_NAME]"
type input "Lezin"
type input "[EMAIL_ADDRESS][DOMAIN_NAME]"
type input "[PHONE_NUMBER]"
select select "FR"
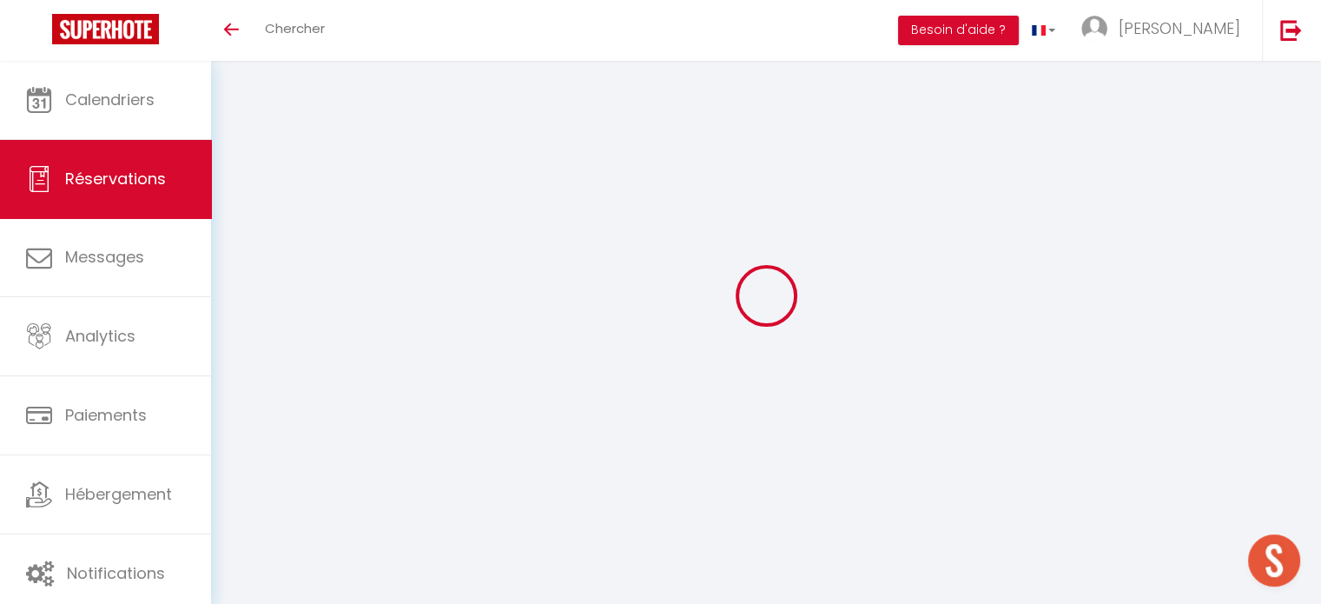
type input "9.86"
select select "40841"
select select "1"
select select
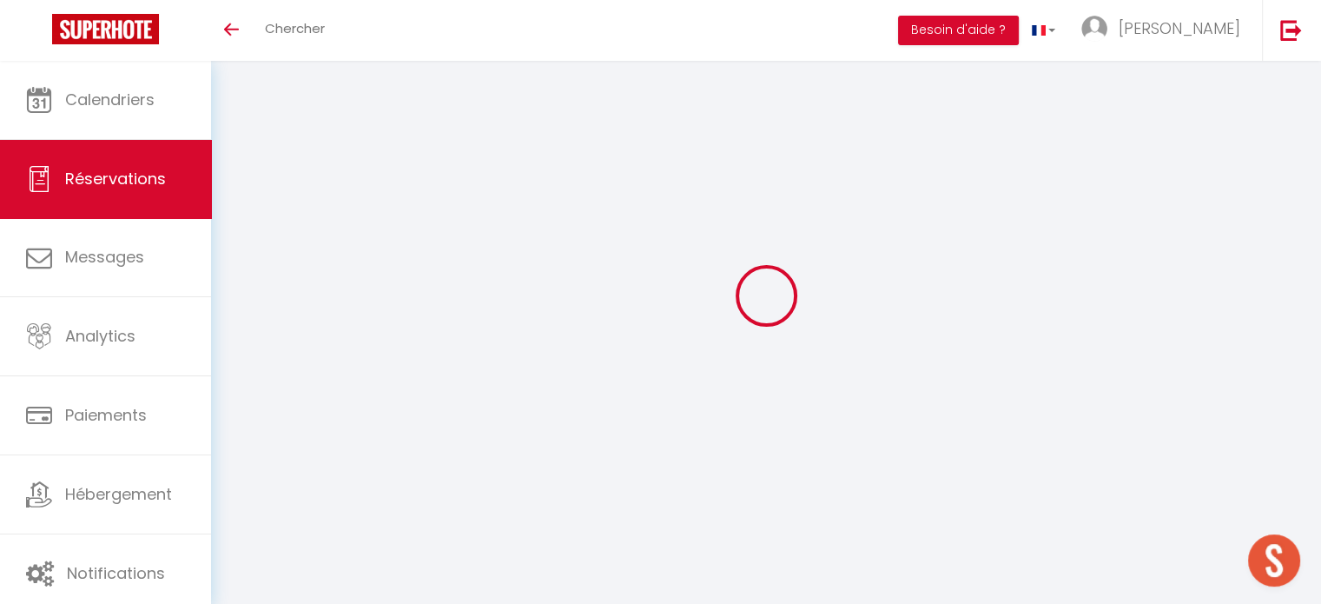
type input "2"
select select "12"
select select
type input "204"
checkbox input "false"
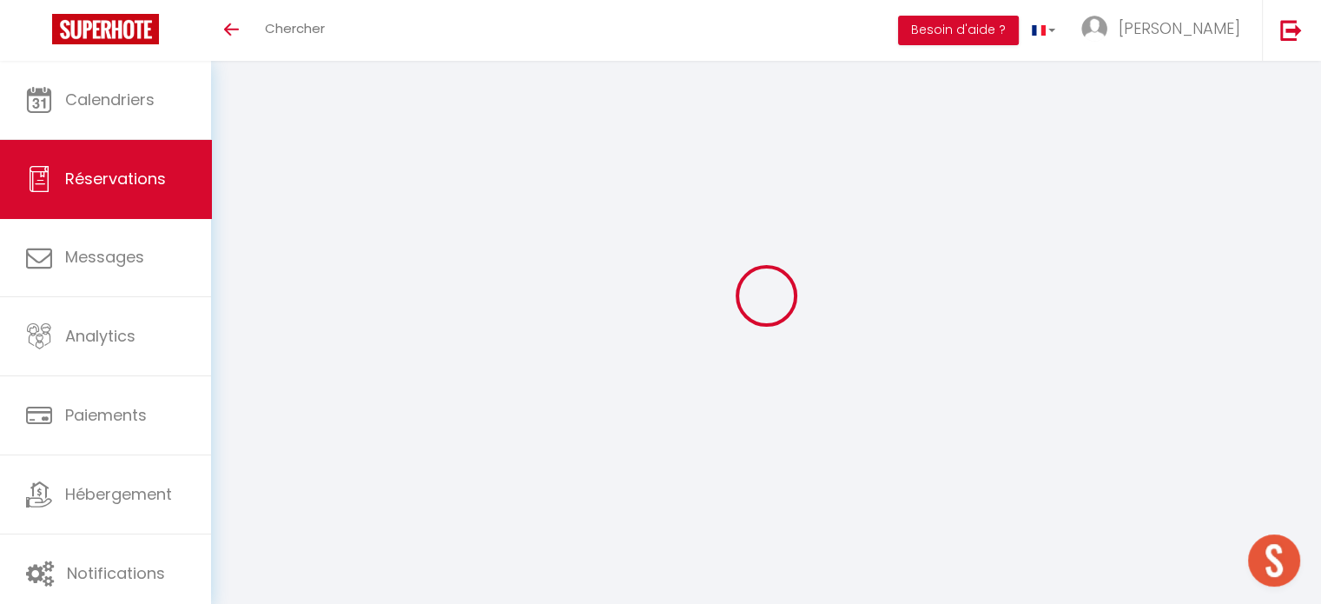
type input "0"
select select "1"
type input "0"
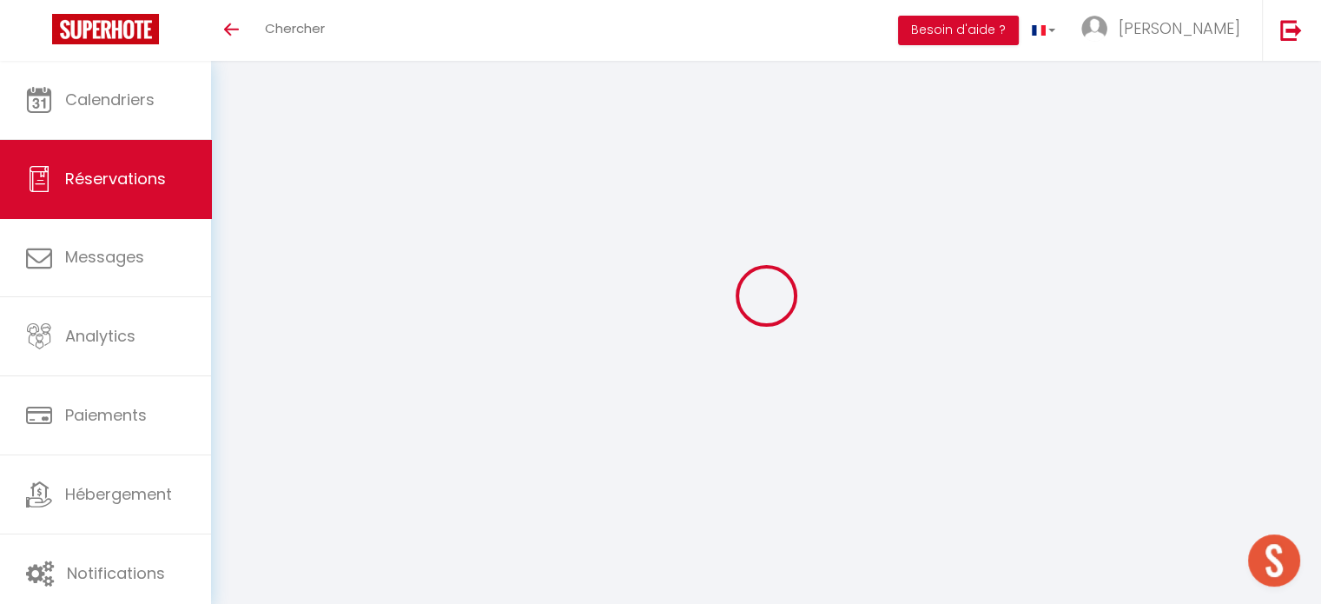
select select
checkbox input "false"
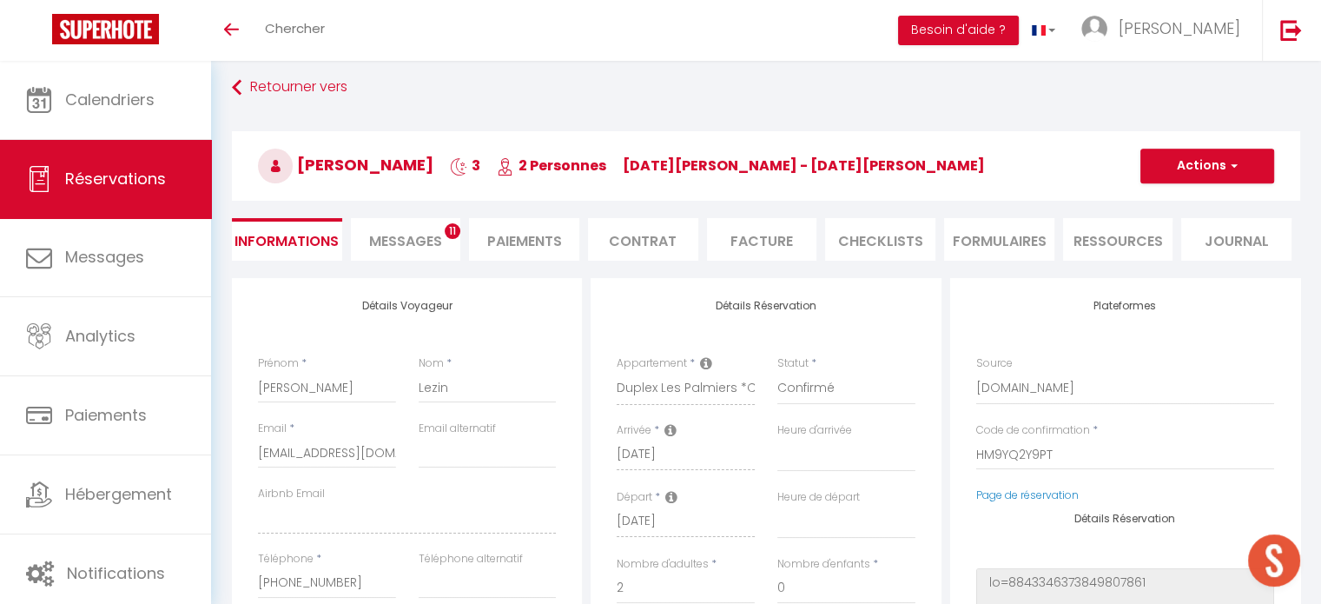
type input "70"
type input "11.22"
select select
checkbox input "false"
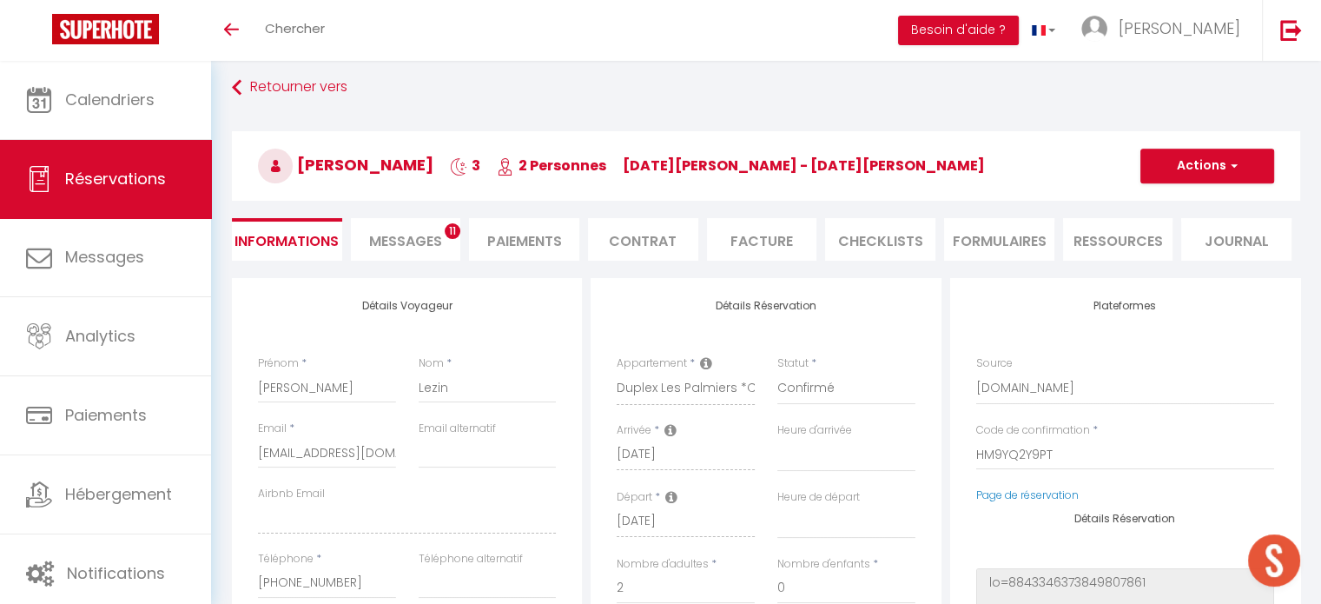
select select
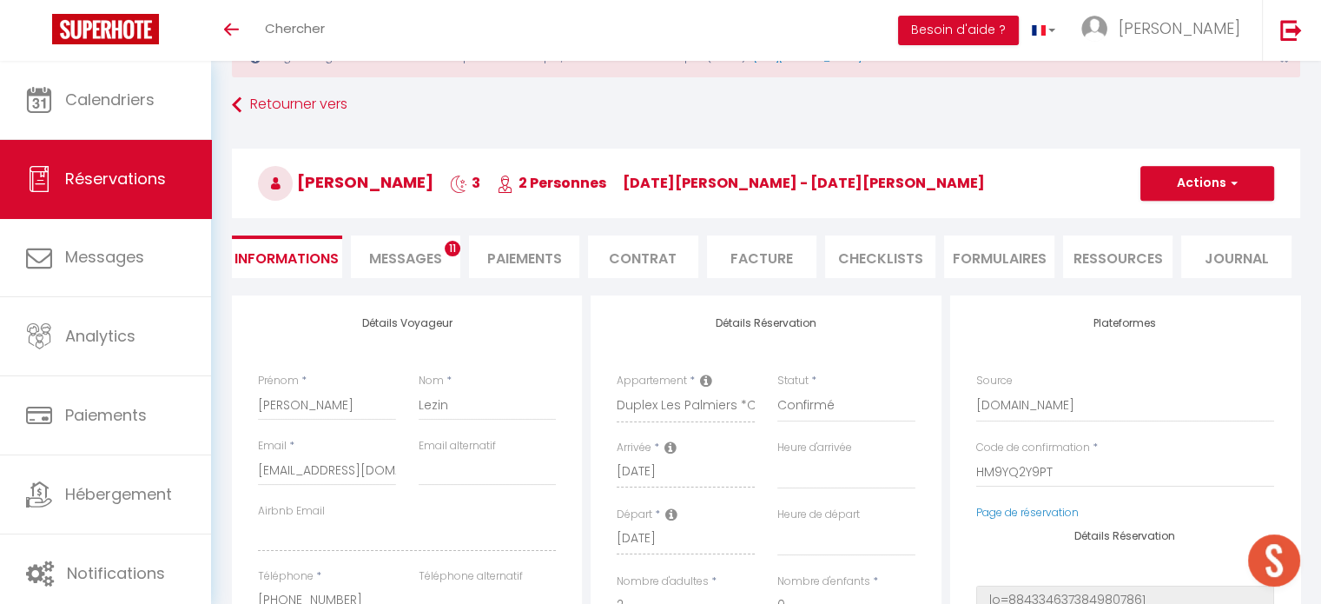
scroll to position [96, 0]
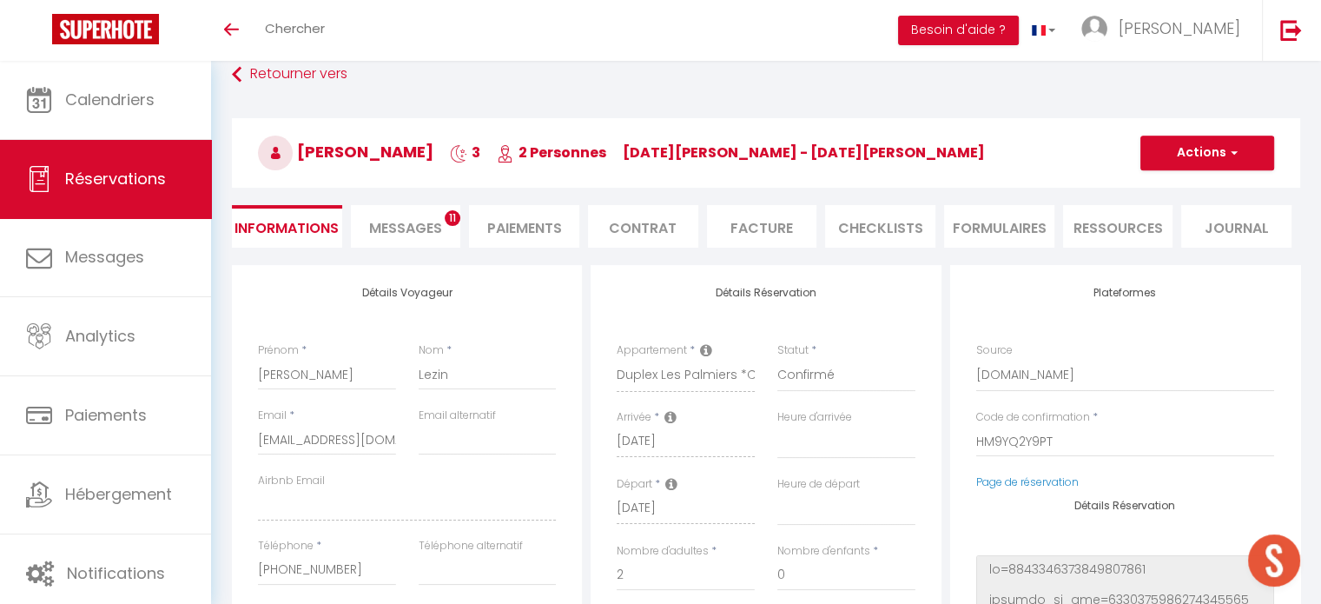
click at [534, 235] on li "Paiements" at bounding box center [524, 226] width 110 height 43
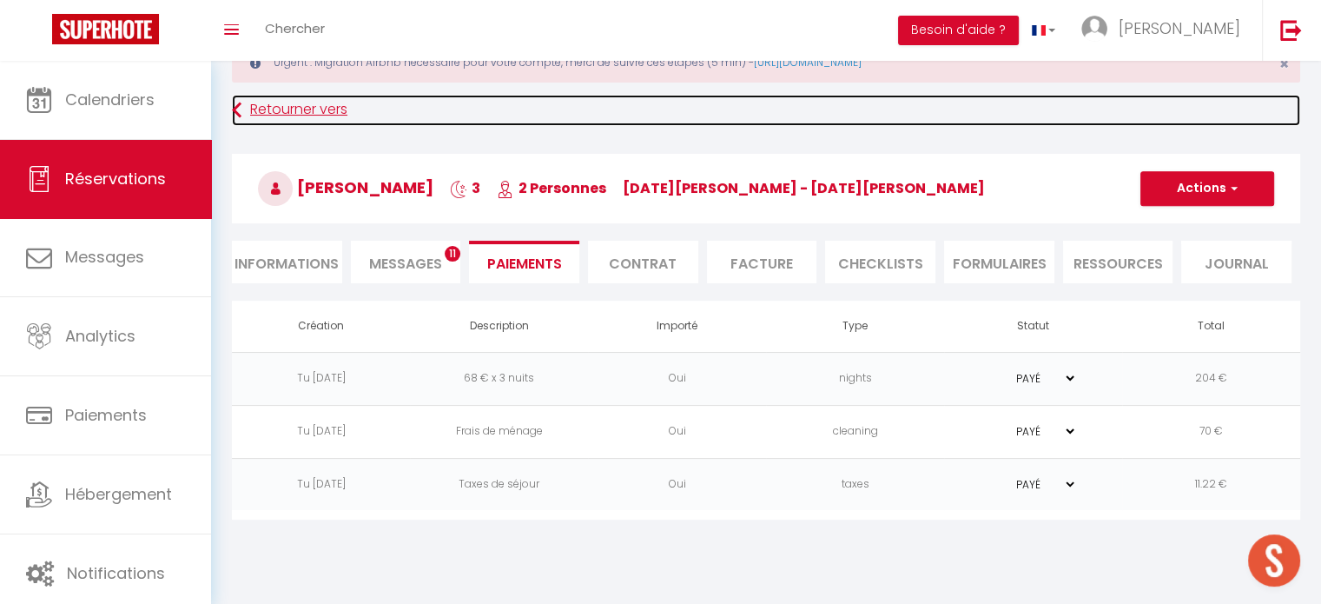
click at [294, 117] on link "Retourner vers" at bounding box center [766, 110] width 1068 height 31
select select
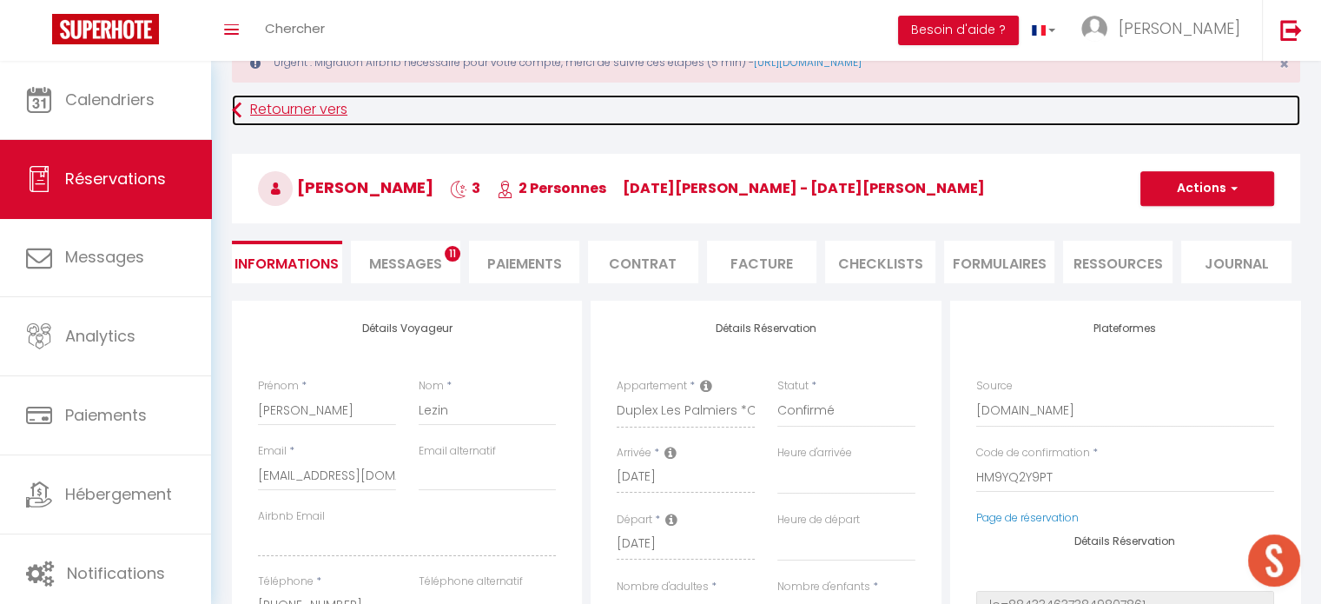
scroll to position [96, 0]
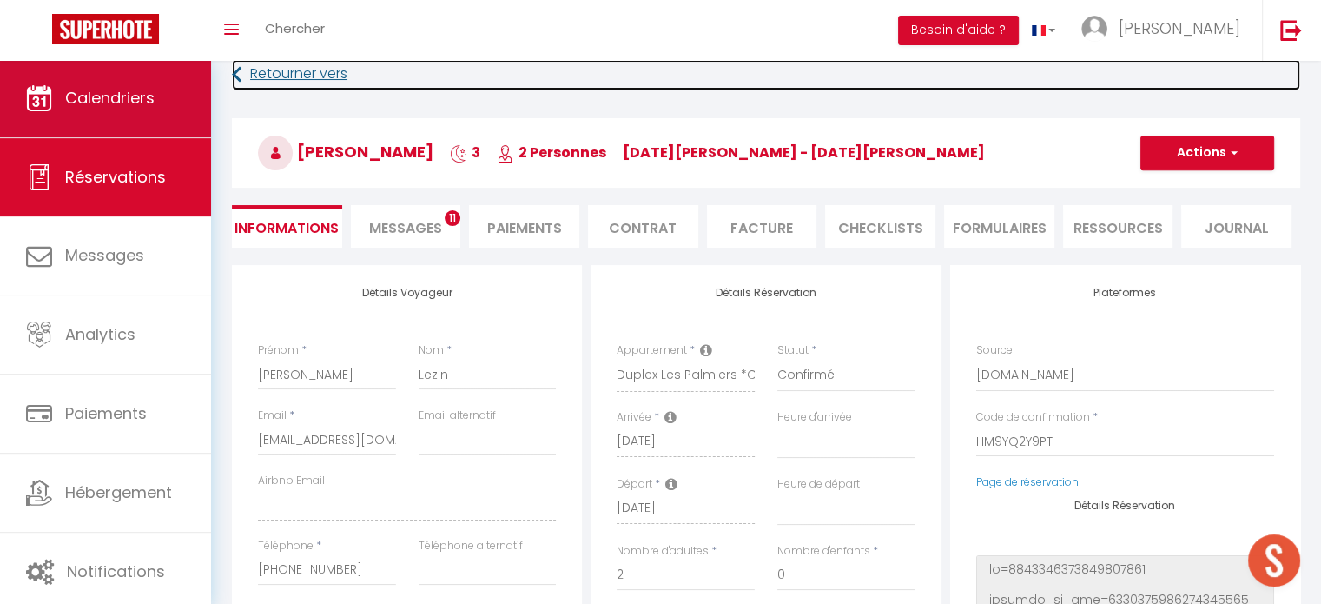
click at [106, 100] on span "Calendriers" at bounding box center [109, 98] width 89 height 22
